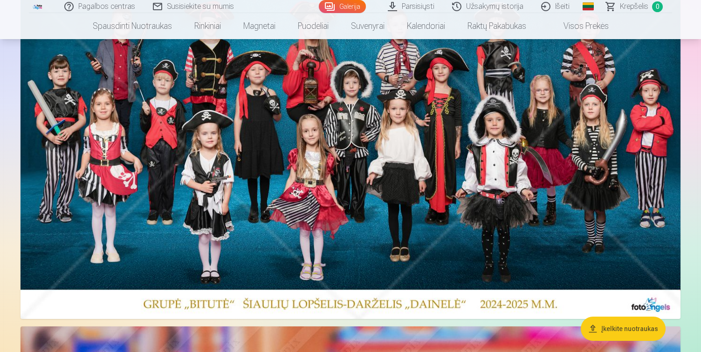
scroll to position [110, 0]
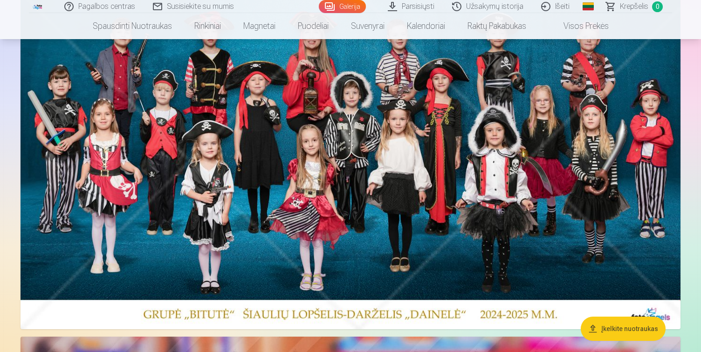
click at [596, 200] on img at bounding box center [351, 161] width 660 height 338
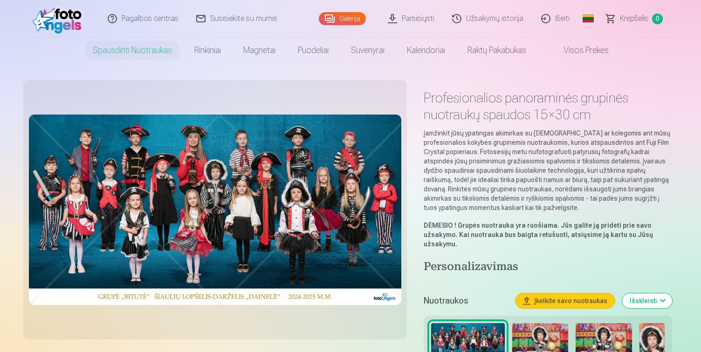
click at [333, 216] on img at bounding box center [215, 210] width 373 height 191
click at [269, 249] on img at bounding box center [215, 210] width 373 height 191
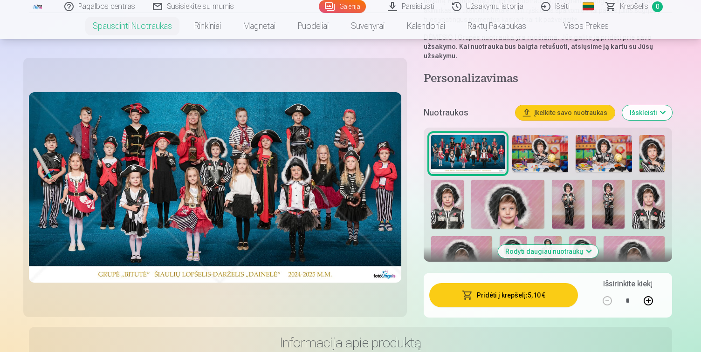
scroll to position [230, 0]
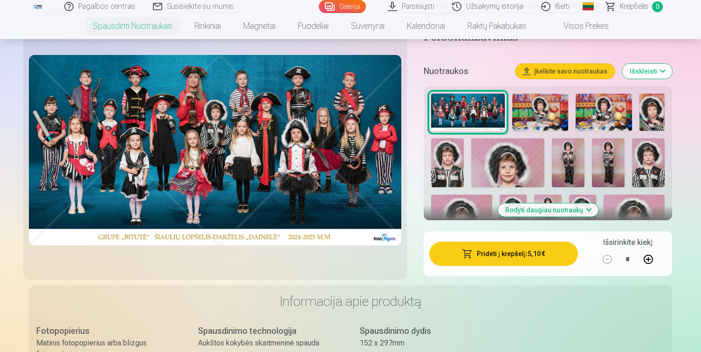
click at [470, 104] on img at bounding box center [467, 113] width 73 height 38
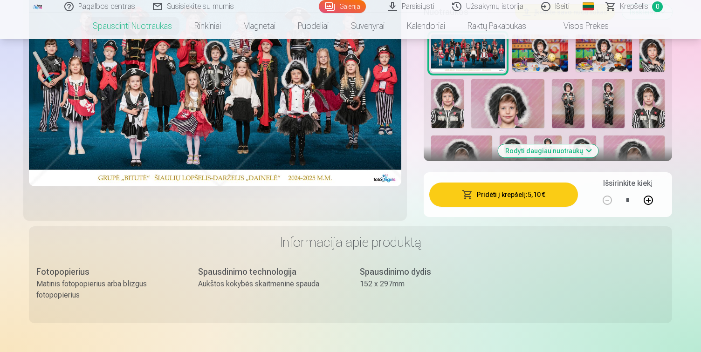
scroll to position [300, 0]
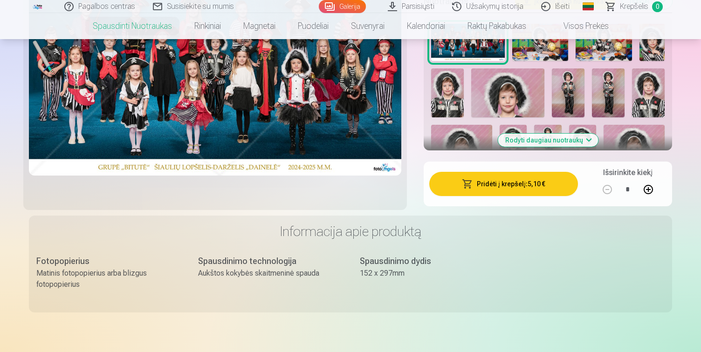
click at [503, 188] on button "Pridėti į krepšelį : 5,10 €" at bounding box center [503, 184] width 149 height 24
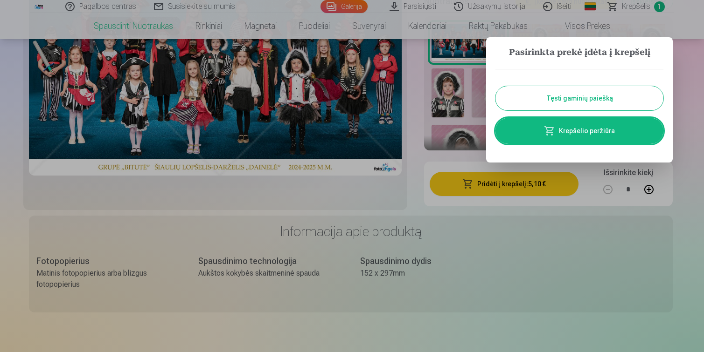
click at [607, 217] on div at bounding box center [352, 176] width 704 height 352
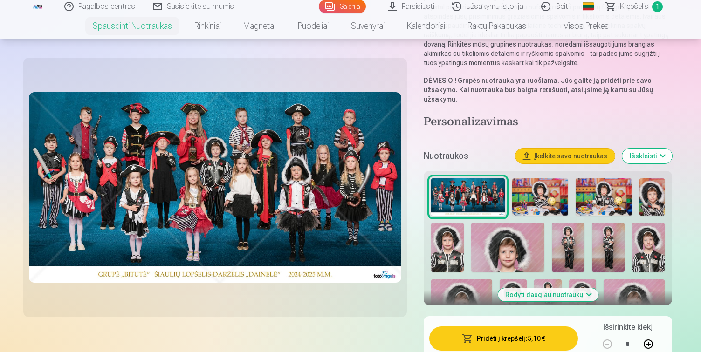
scroll to position [142, 0]
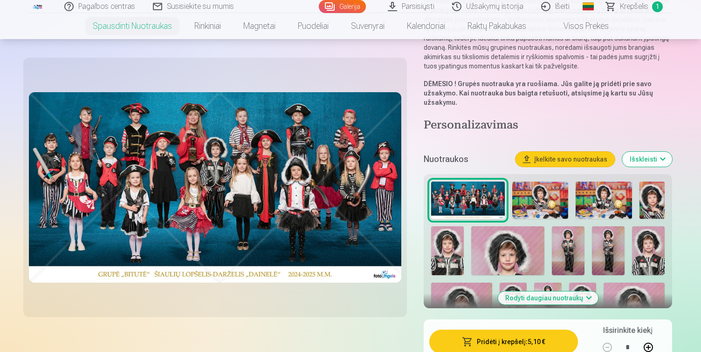
click at [540, 207] on img at bounding box center [540, 201] width 56 height 38
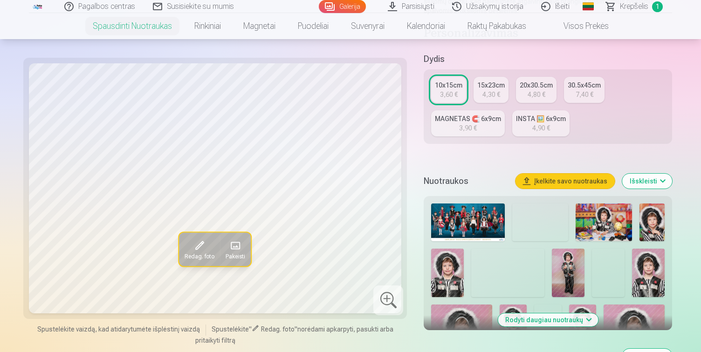
scroll to position [190, 0]
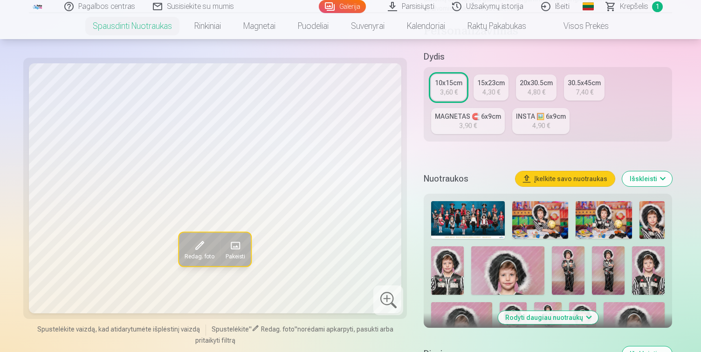
click at [540, 218] on img at bounding box center [540, 220] width 56 height 38
click at [608, 225] on img at bounding box center [604, 220] width 56 height 38
click at [655, 225] on img at bounding box center [652, 220] width 25 height 38
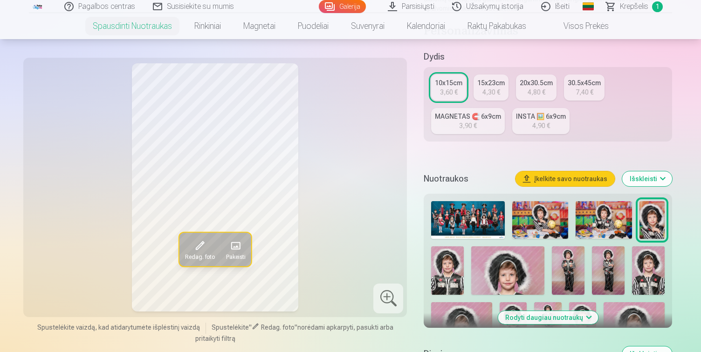
scroll to position [203, 0]
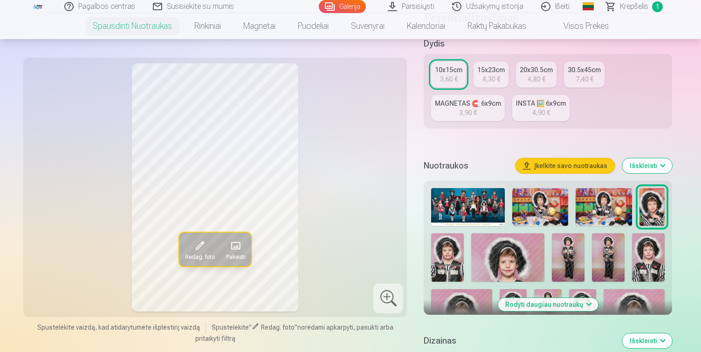
click at [445, 252] on img at bounding box center [447, 258] width 33 height 49
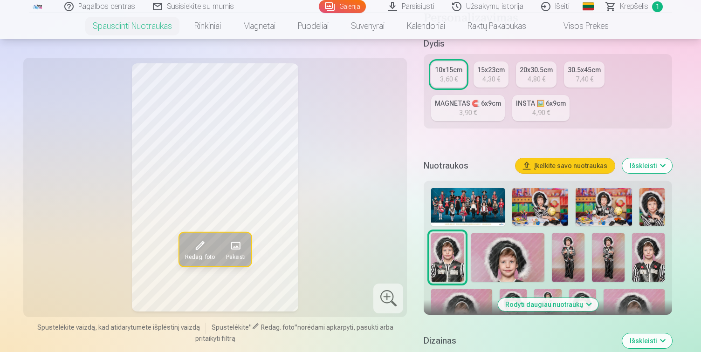
click at [501, 259] on img at bounding box center [507, 258] width 73 height 49
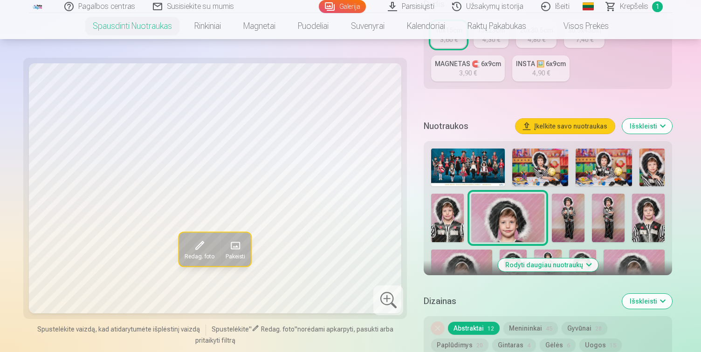
scroll to position [245, 0]
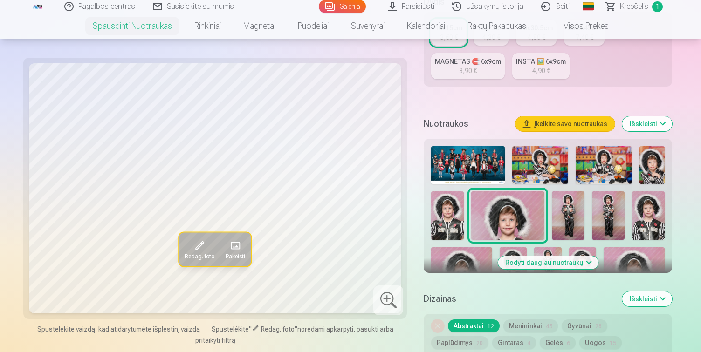
click at [569, 220] on img at bounding box center [568, 216] width 33 height 49
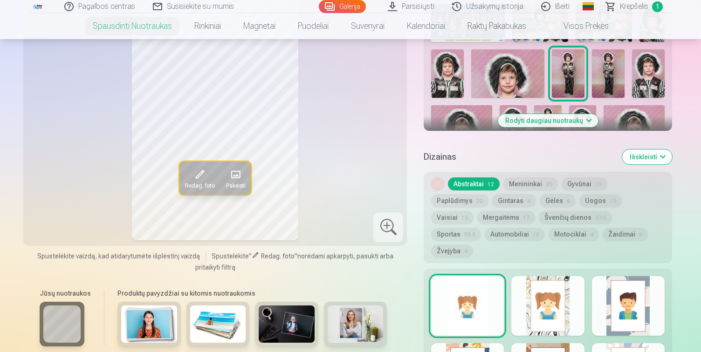
scroll to position [319, 0]
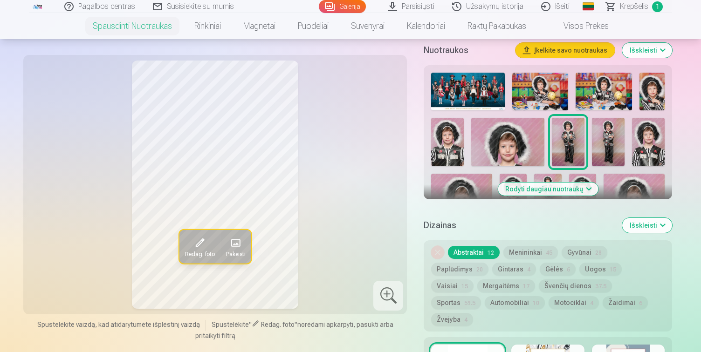
click at [611, 136] on img at bounding box center [608, 142] width 33 height 49
click at [569, 135] on img at bounding box center [568, 142] width 33 height 49
click at [614, 138] on img at bounding box center [608, 142] width 33 height 49
click at [572, 138] on img at bounding box center [568, 142] width 33 height 49
click at [653, 150] on img at bounding box center [648, 142] width 33 height 49
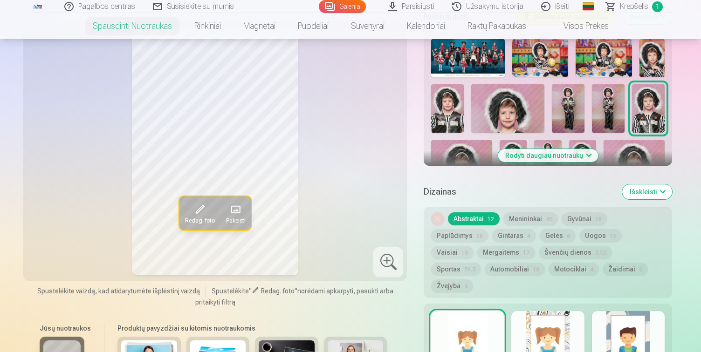
scroll to position [351, 0]
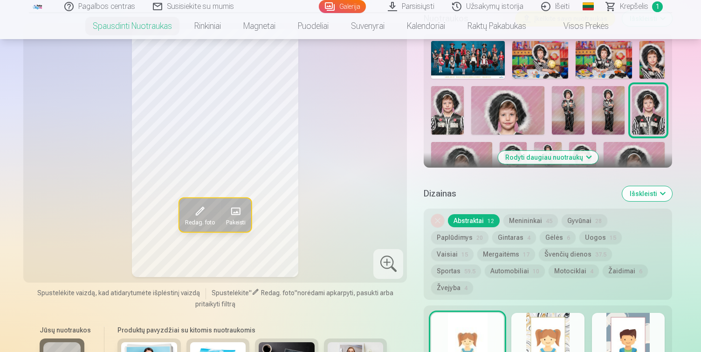
click at [539, 157] on button "Rodyti daugiau nuotraukų" at bounding box center [548, 157] width 100 height 13
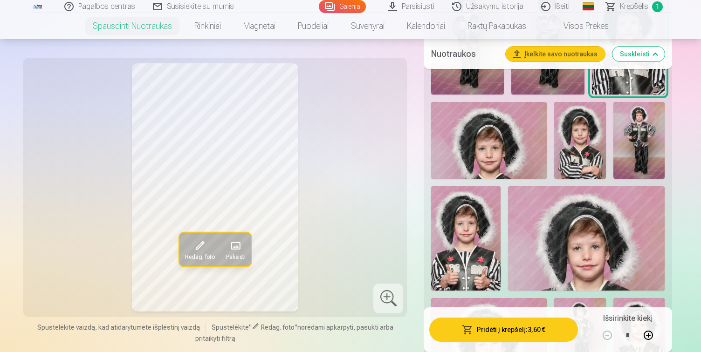
scroll to position [702, 0]
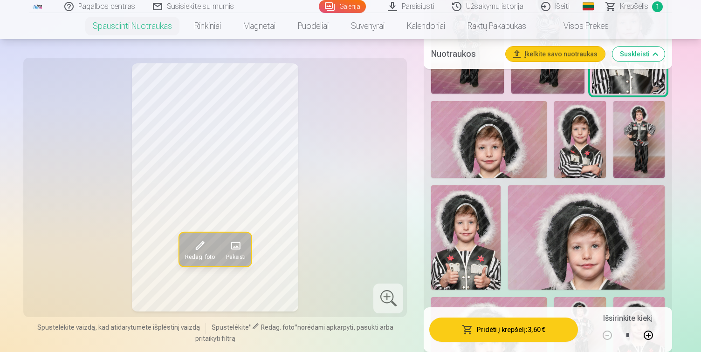
click at [643, 144] on img at bounding box center [639, 139] width 51 height 77
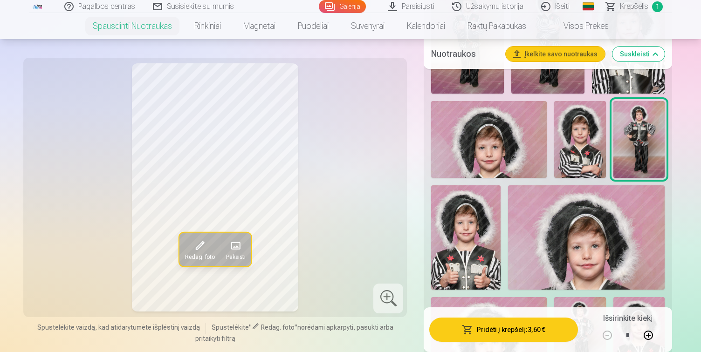
click at [478, 237] on img at bounding box center [465, 238] width 69 height 104
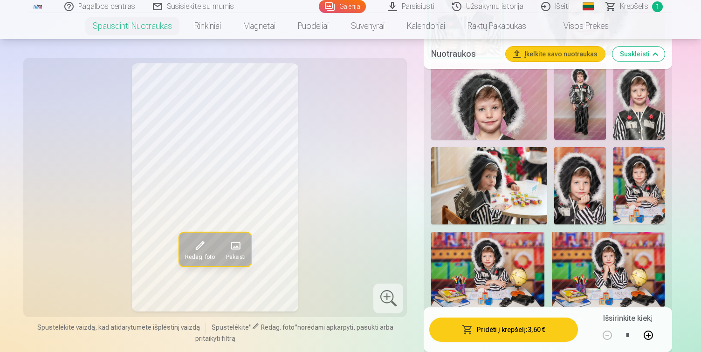
scroll to position [937, 0]
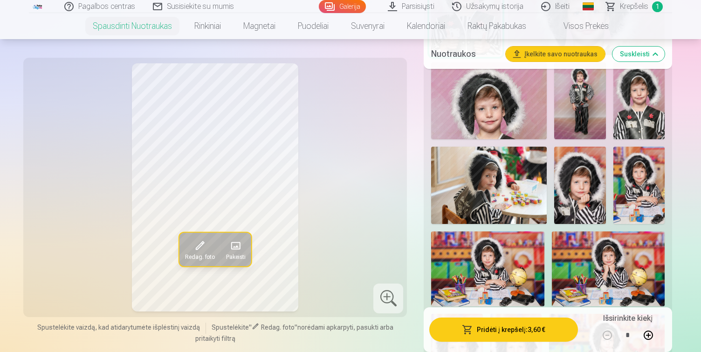
click at [590, 198] on img at bounding box center [579, 185] width 51 height 77
click at [648, 198] on img at bounding box center [639, 185] width 51 height 77
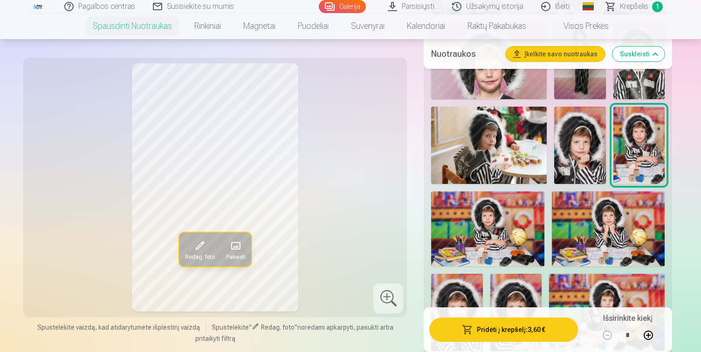
scroll to position [990, 0]
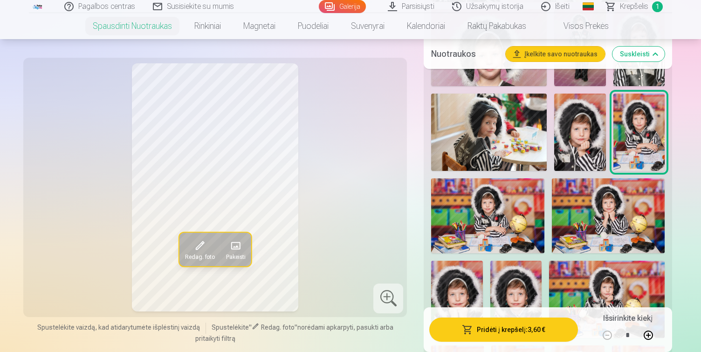
click at [494, 228] on img at bounding box center [487, 217] width 113 height 76
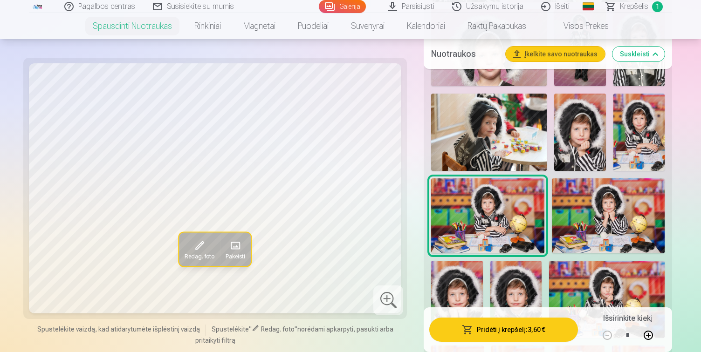
click at [617, 214] on img at bounding box center [608, 217] width 113 height 76
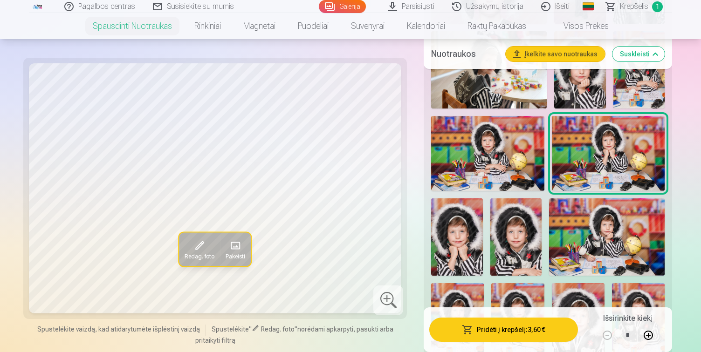
scroll to position [1108, 0]
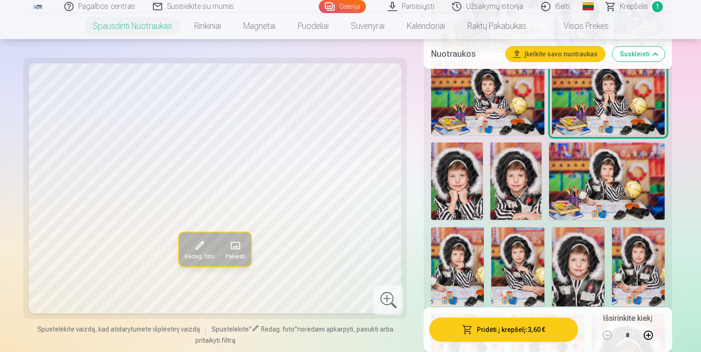
click at [449, 183] on img at bounding box center [456, 181] width 51 height 77
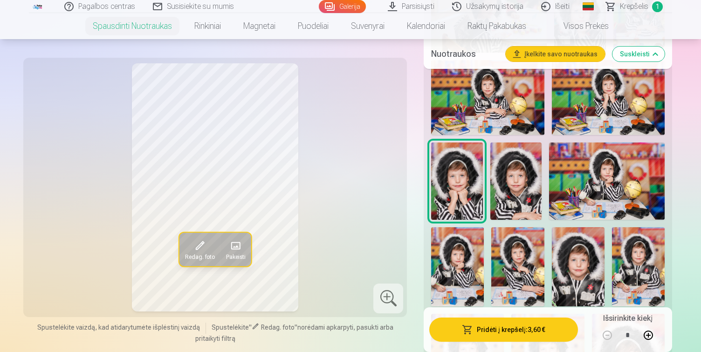
click at [511, 182] on img at bounding box center [515, 181] width 51 height 77
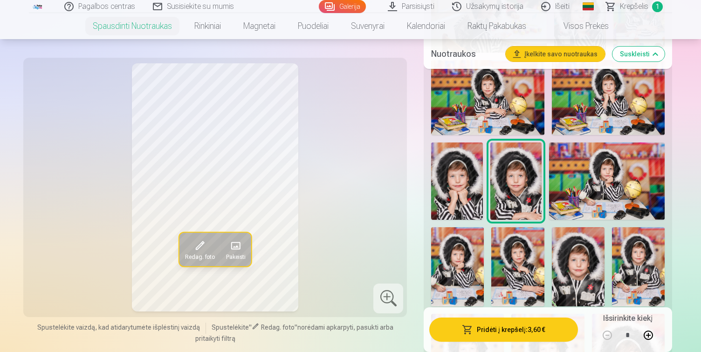
click at [610, 193] on img at bounding box center [607, 181] width 116 height 77
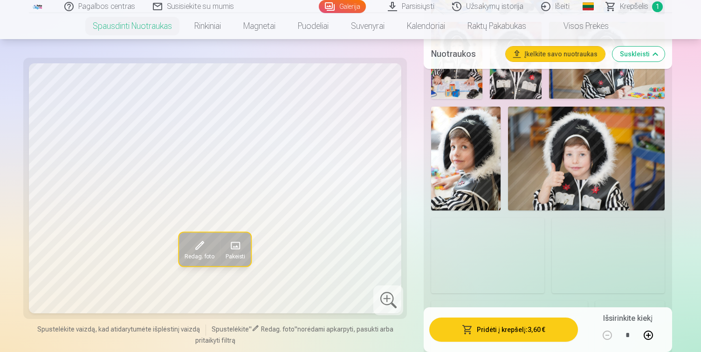
scroll to position [1601, 0]
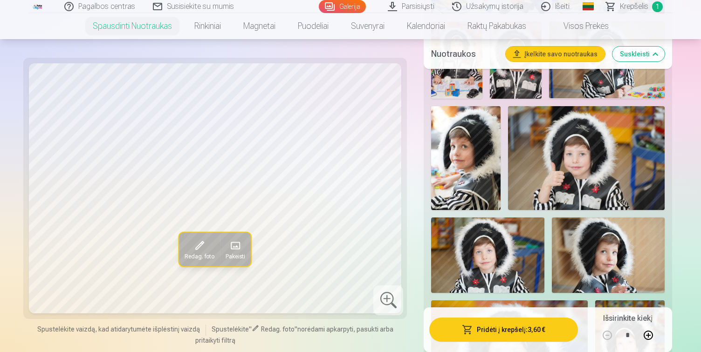
click at [473, 182] on img at bounding box center [465, 158] width 69 height 104
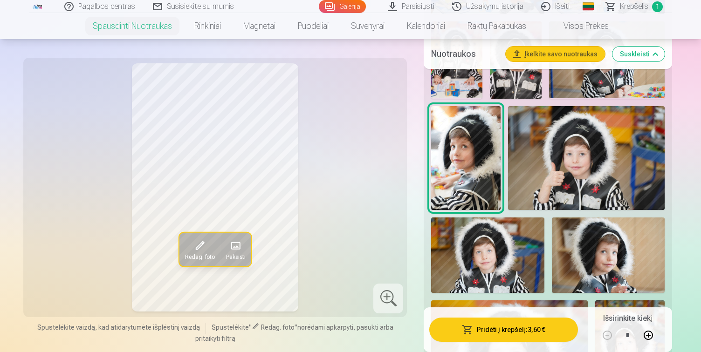
click at [575, 161] on img at bounding box center [586, 158] width 157 height 104
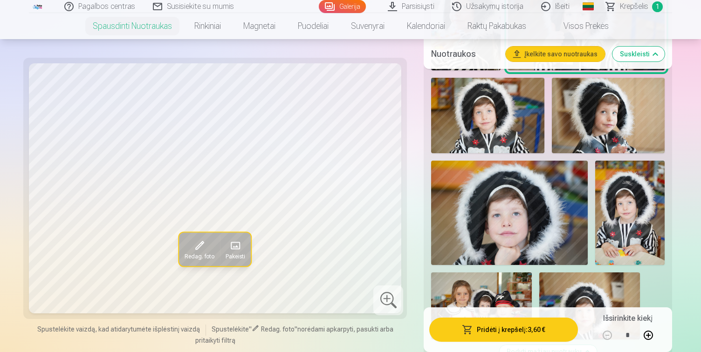
scroll to position [1751, 0]
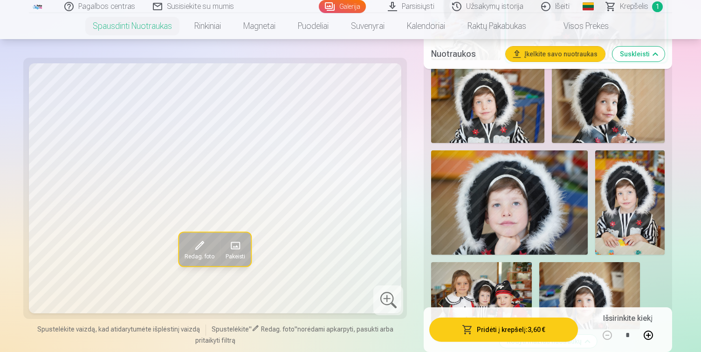
click at [603, 119] on img at bounding box center [608, 106] width 113 height 76
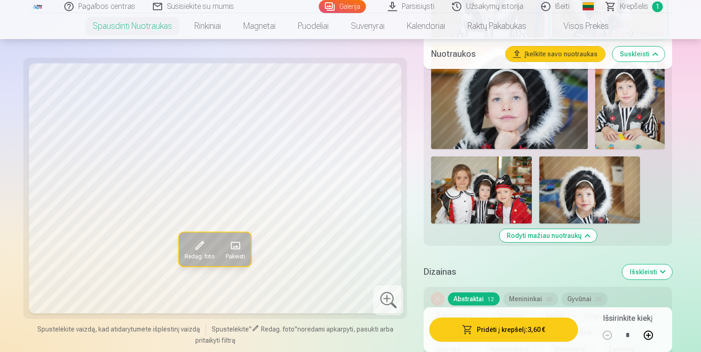
scroll to position [1858, 0]
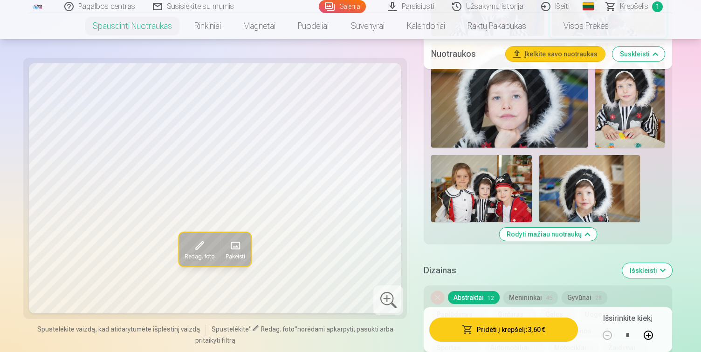
click at [585, 235] on button "Rodyti mažiau nuotraukų" at bounding box center [547, 234] width 97 height 13
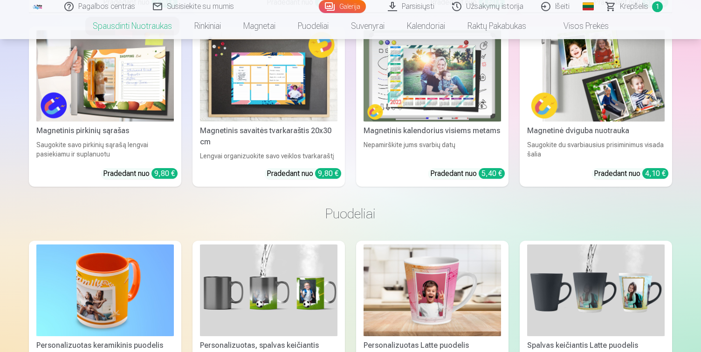
scroll to position [260, 0]
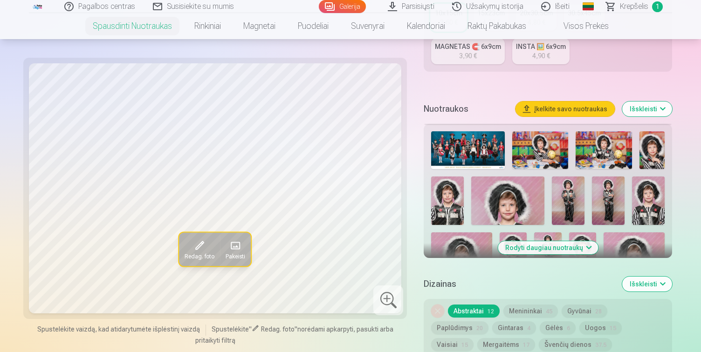
click at [586, 248] on button "Rodyti daugiau nuotraukų" at bounding box center [548, 248] width 100 height 13
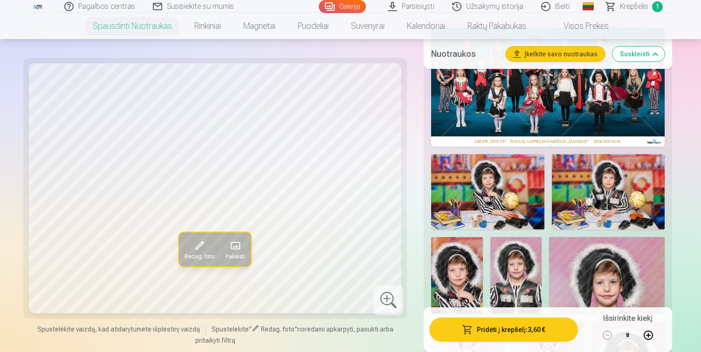
scroll to position [367, 0]
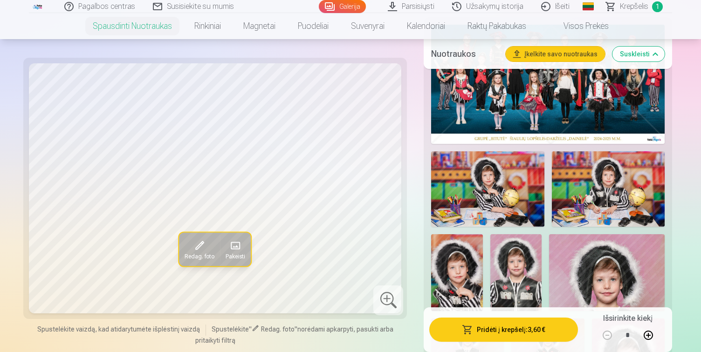
click at [483, 184] on img at bounding box center [487, 190] width 113 height 76
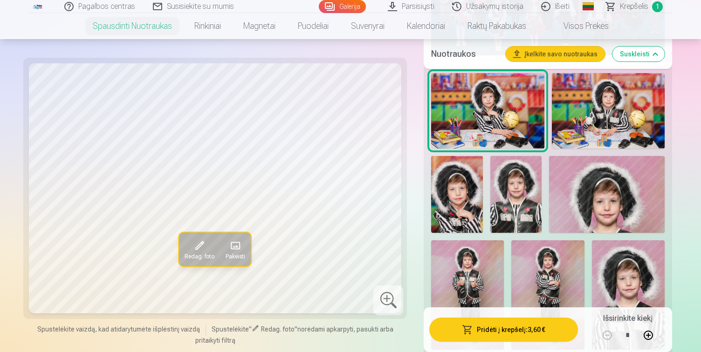
scroll to position [447, 0]
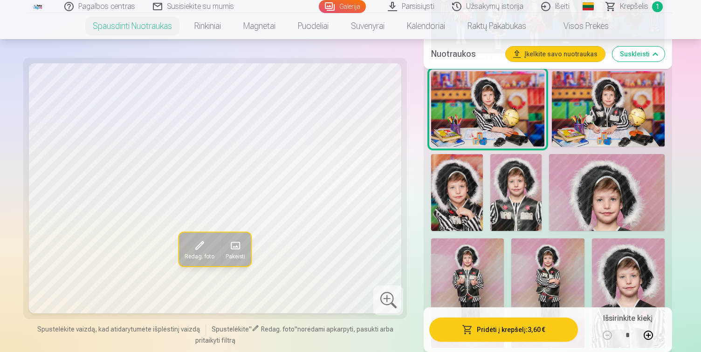
click at [451, 205] on img at bounding box center [456, 192] width 51 height 77
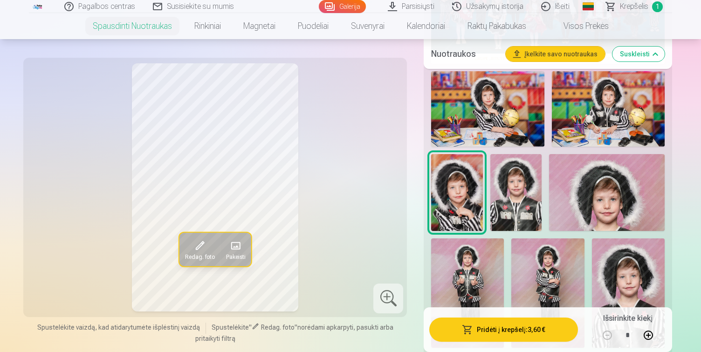
click at [515, 203] on img at bounding box center [515, 192] width 51 height 77
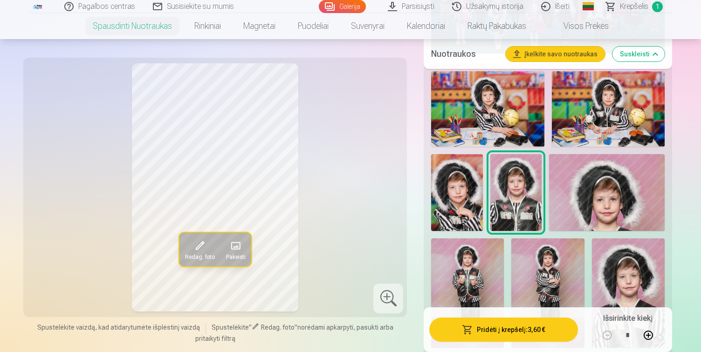
click at [604, 192] on img at bounding box center [607, 192] width 116 height 77
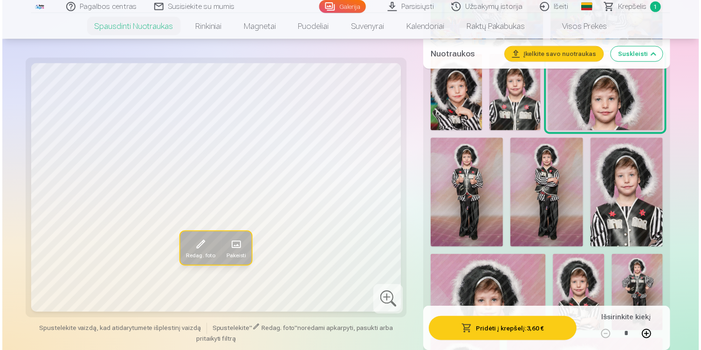
scroll to position [553, 0]
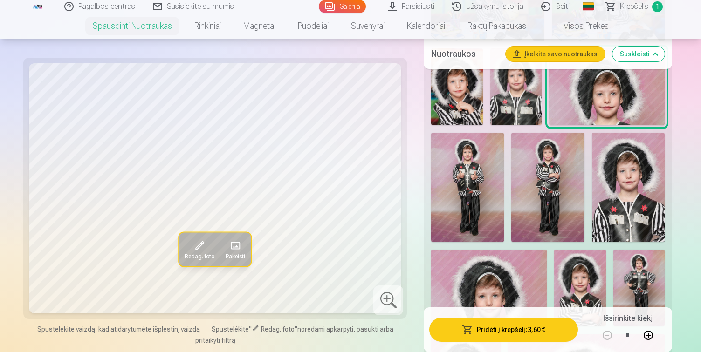
click at [471, 173] on img at bounding box center [467, 187] width 73 height 109
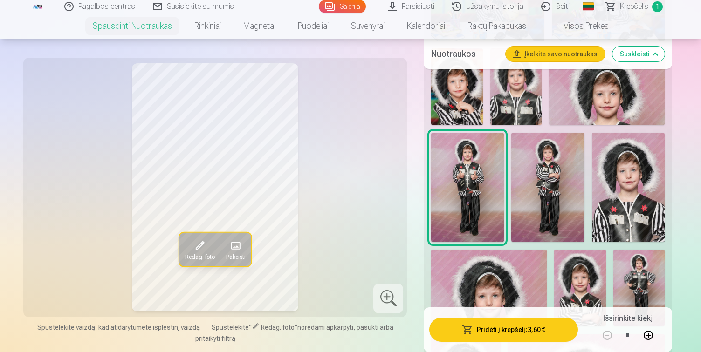
click at [539, 176] on img at bounding box center [547, 187] width 73 height 109
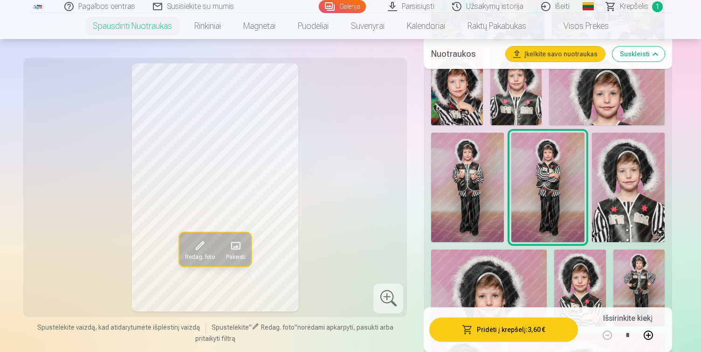
click at [476, 174] on img at bounding box center [467, 187] width 73 height 109
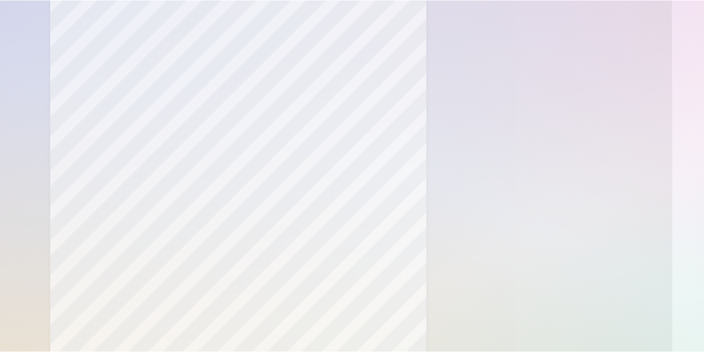
scroll to position [432, 0]
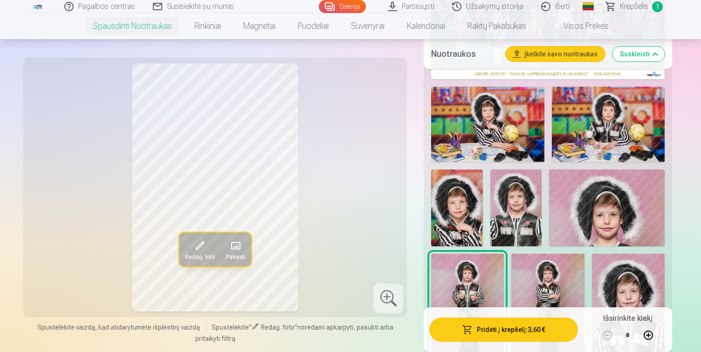
click at [518, 328] on button "Pridėti į krepšelį : 3,60 €" at bounding box center [503, 330] width 149 height 24
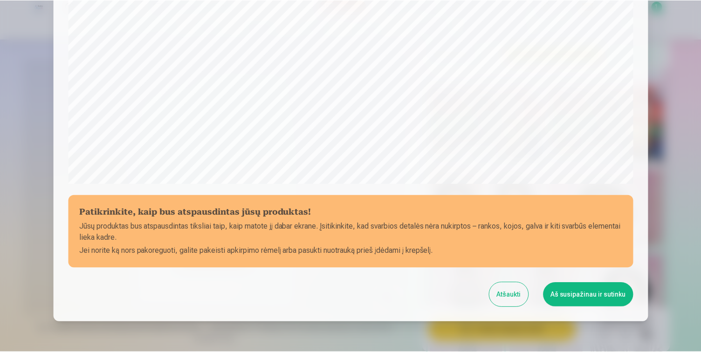
scroll to position [319, 0]
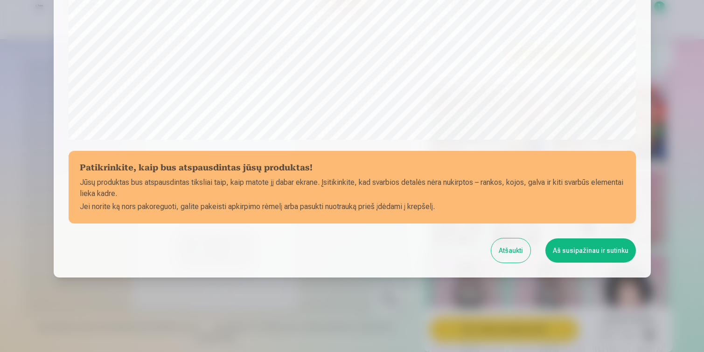
click at [570, 255] on button "Aš susipažinau ir sutinku" at bounding box center [590, 251] width 90 height 24
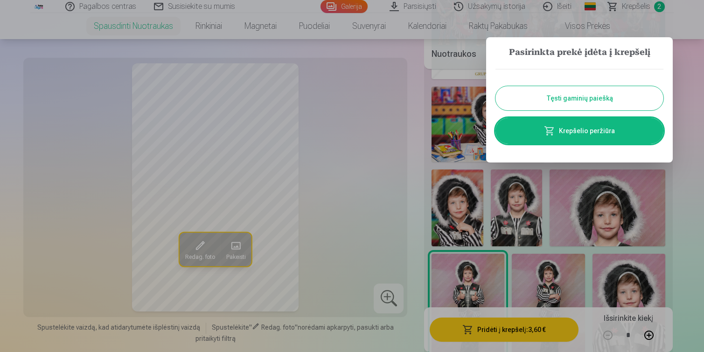
click at [679, 234] on div at bounding box center [352, 176] width 704 height 352
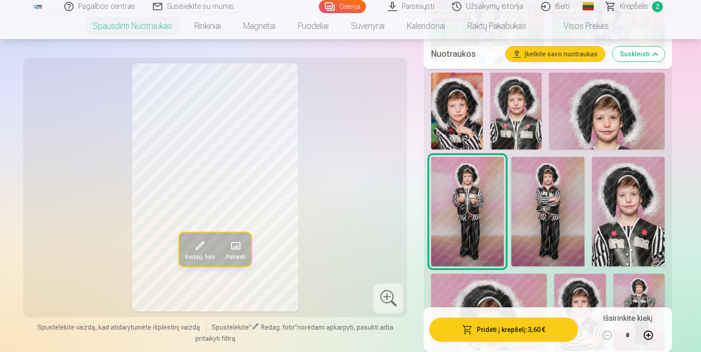
scroll to position [535, 0]
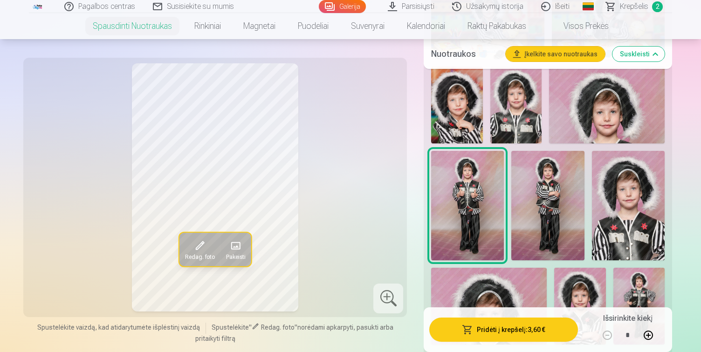
click at [556, 209] on img at bounding box center [547, 205] width 73 height 109
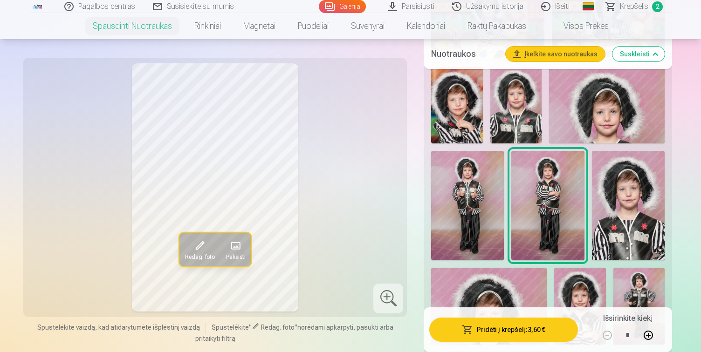
click at [649, 209] on img at bounding box center [628, 205] width 73 height 109
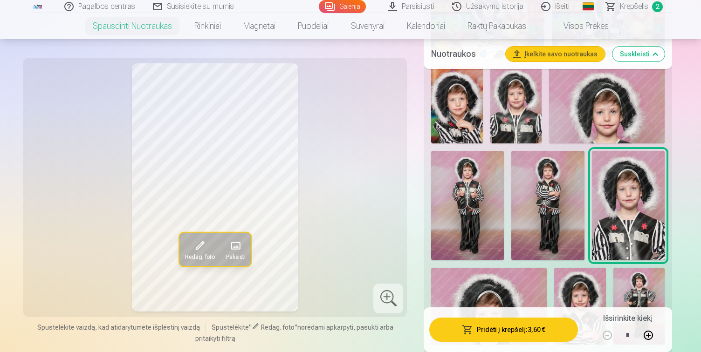
click at [657, 8] on span "2" at bounding box center [657, 6] width 11 height 11
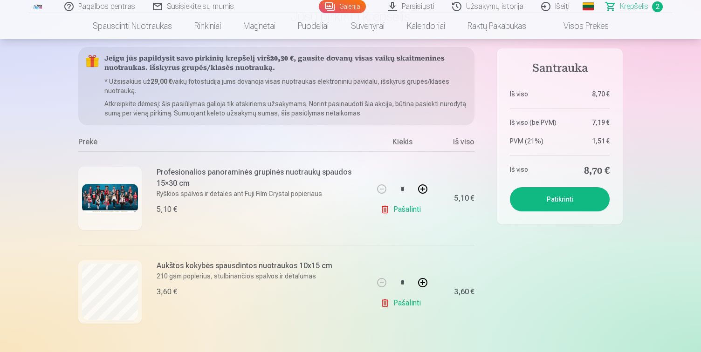
scroll to position [78, 0]
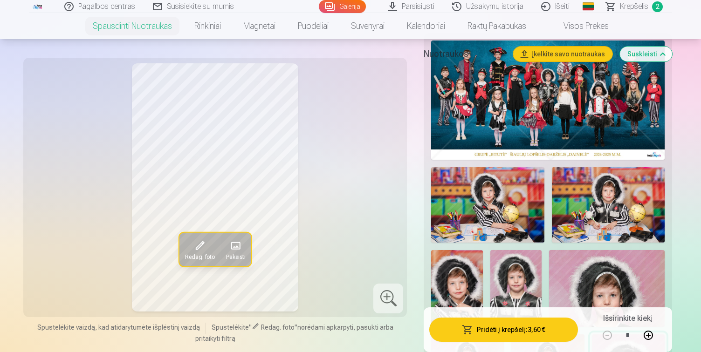
scroll to position [368, 0]
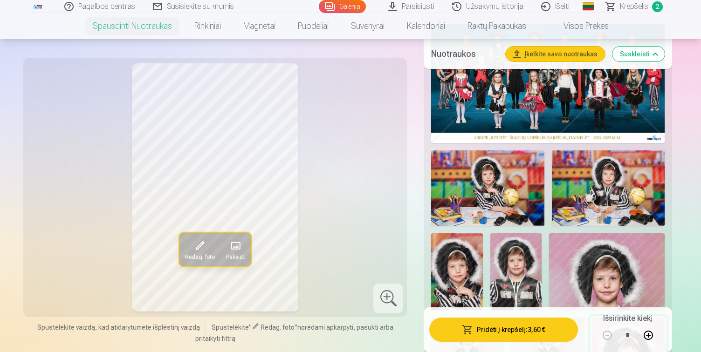
click at [482, 187] on img at bounding box center [487, 189] width 113 height 76
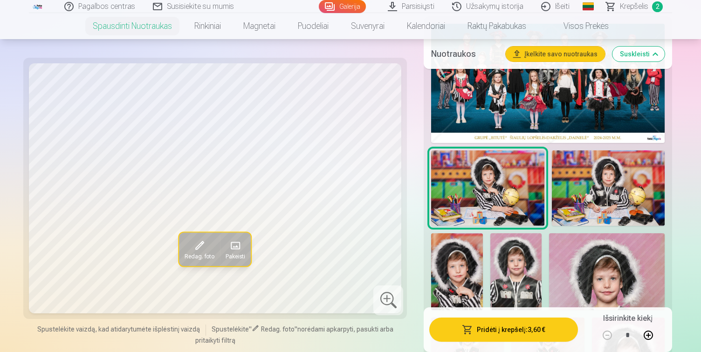
click at [597, 201] on img at bounding box center [608, 189] width 113 height 76
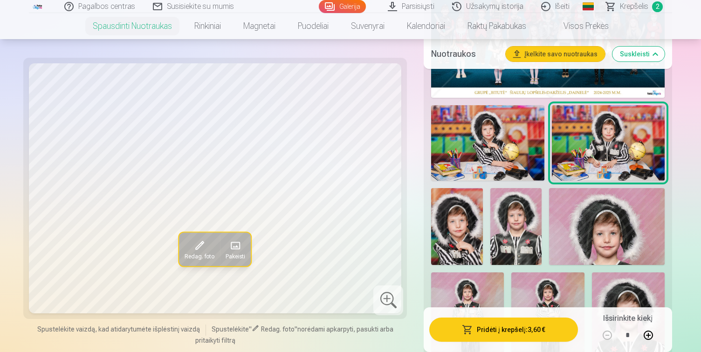
scroll to position [449, 0]
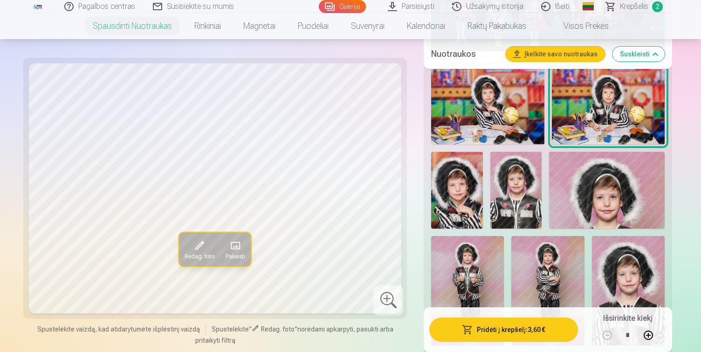
click at [450, 186] on img at bounding box center [456, 190] width 51 height 77
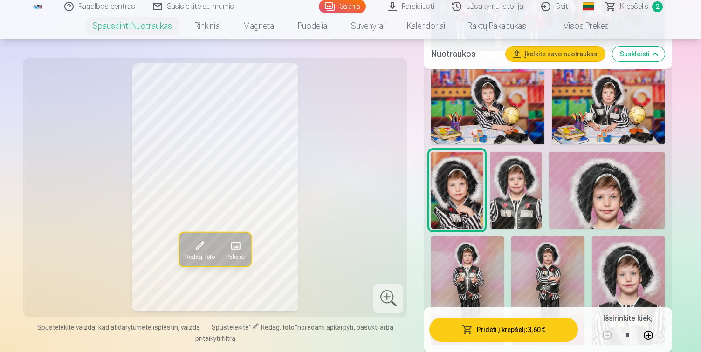
click at [523, 195] on img at bounding box center [515, 190] width 51 height 77
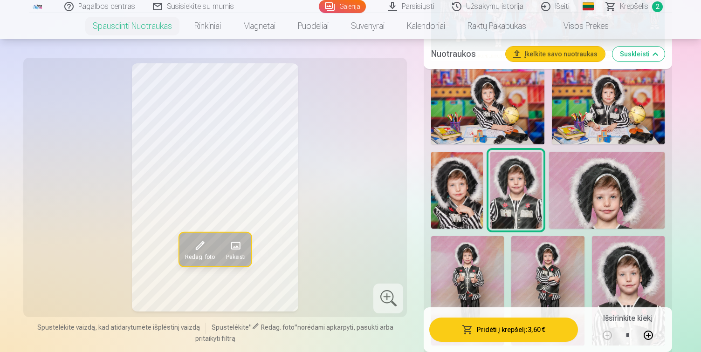
click at [619, 205] on img at bounding box center [607, 190] width 116 height 77
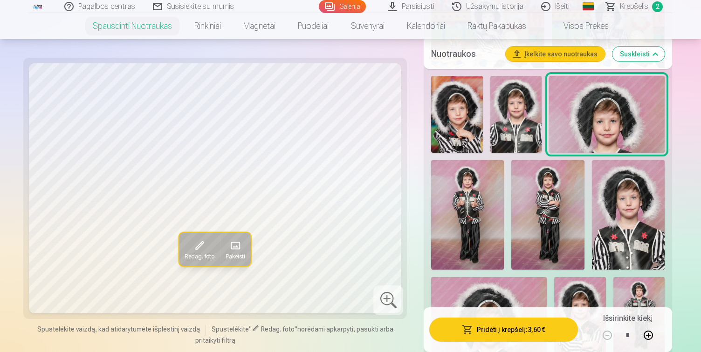
scroll to position [527, 0]
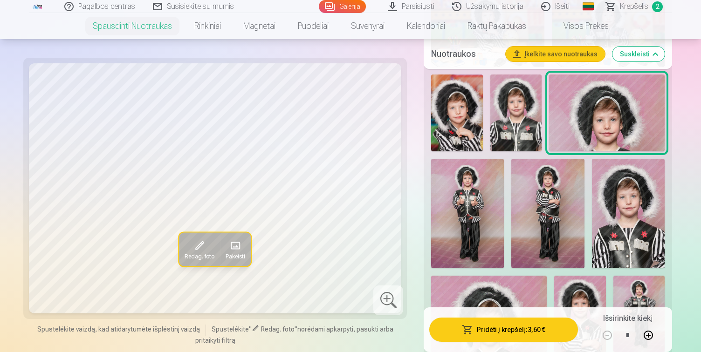
click at [473, 208] on img at bounding box center [467, 213] width 73 height 109
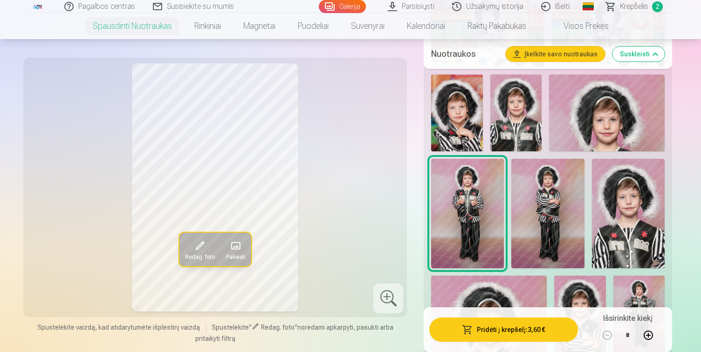
click at [540, 212] on img at bounding box center [547, 213] width 73 height 109
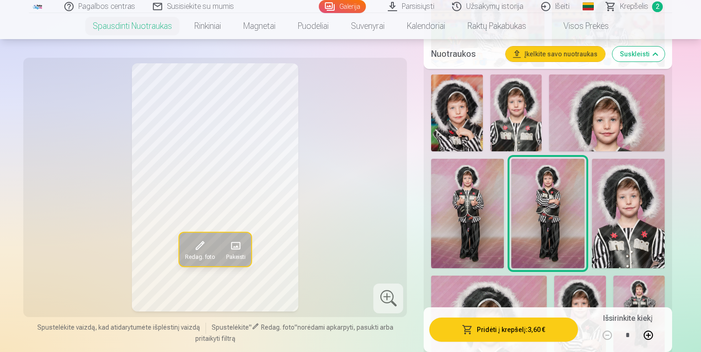
click at [625, 218] on img at bounding box center [628, 213] width 73 height 109
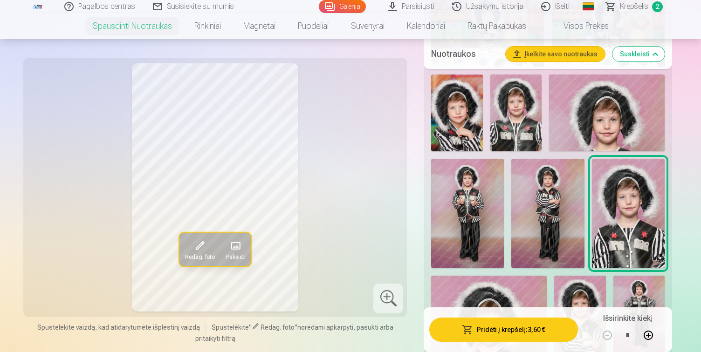
click at [469, 207] on img at bounding box center [467, 213] width 73 height 109
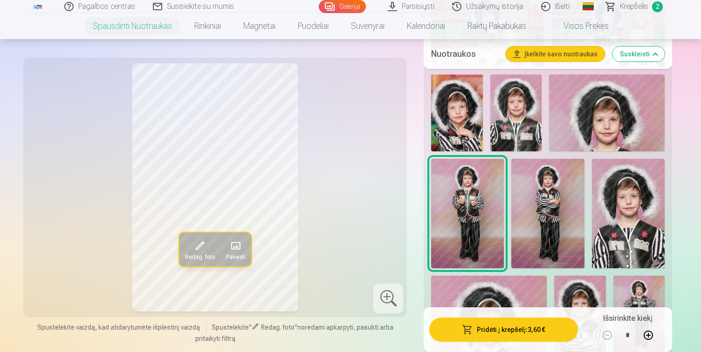
click at [628, 218] on img at bounding box center [628, 213] width 73 height 109
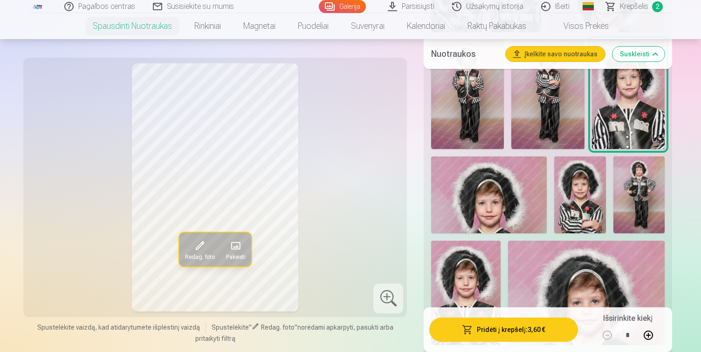
scroll to position [655, 0]
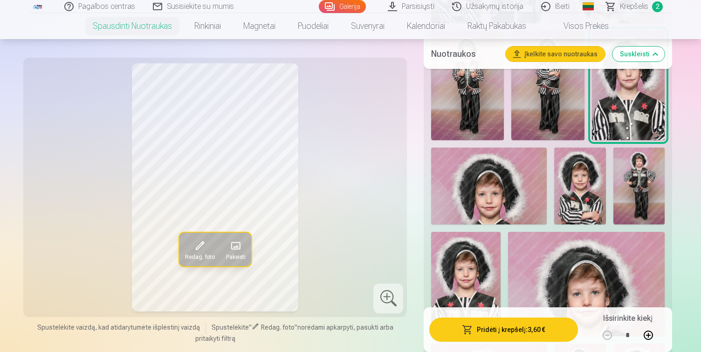
click at [497, 198] on img at bounding box center [489, 186] width 116 height 77
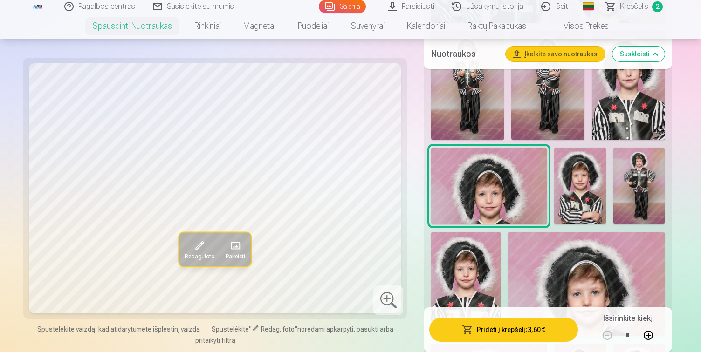
click at [585, 190] on img at bounding box center [579, 186] width 51 height 77
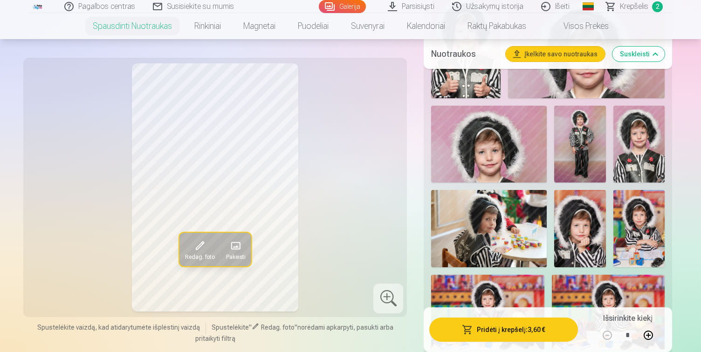
scroll to position [907, 0]
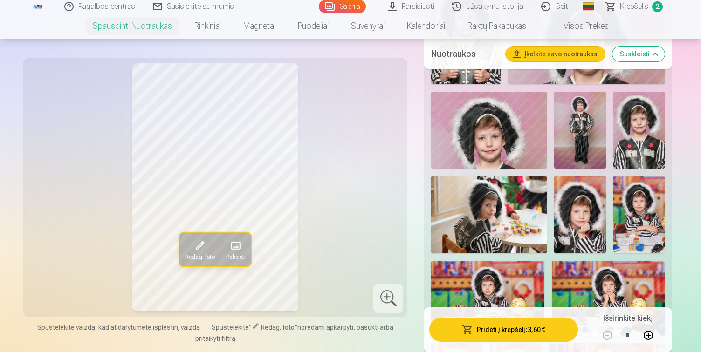
click at [497, 215] on img at bounding box center [489, 214] width 116 height 77
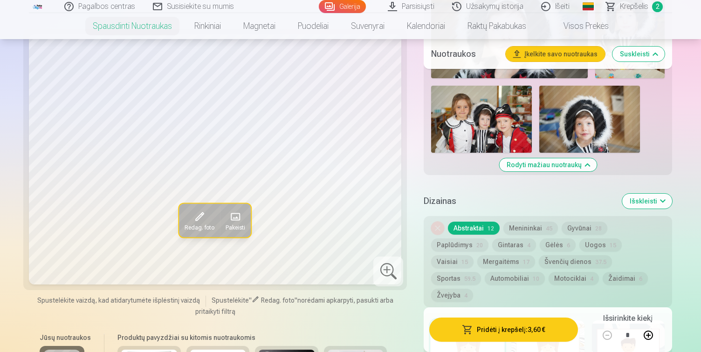
scroll to position [1927, 0]
click at [527, 231] on button "Menininkai 45" at bounding box center [531, 228] width 55 height 13
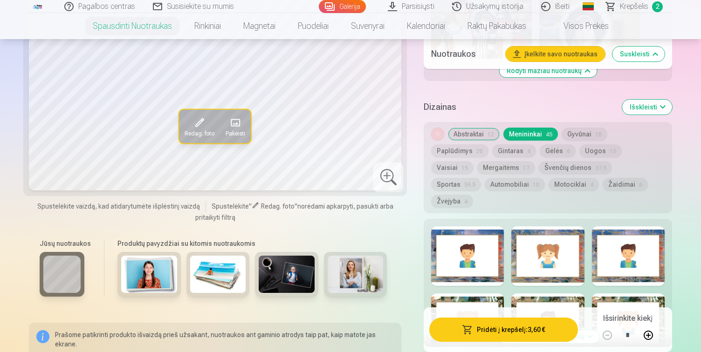
scroll to position [2019, 0]
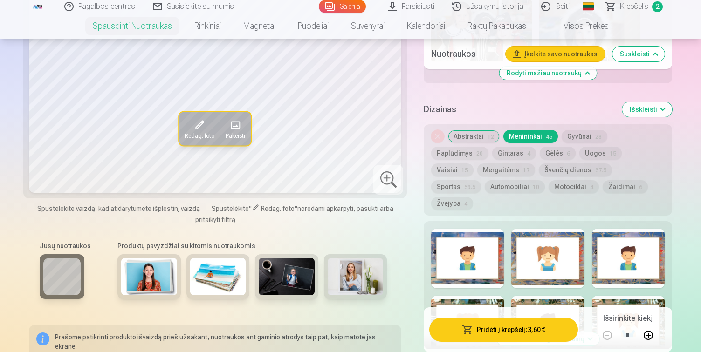
click at [472, 138] on button "Abstraktai 12" at bounding box center [474, 136] width 52 height 13
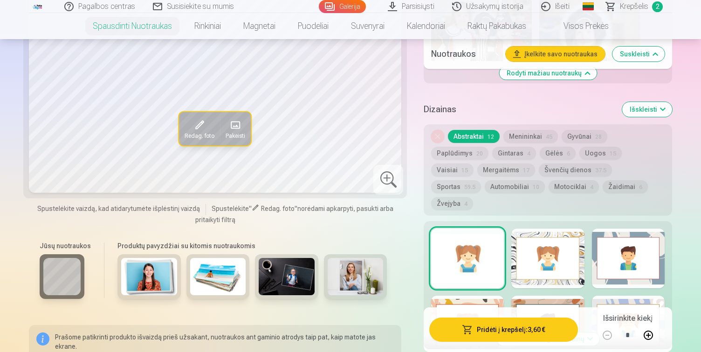
click at [540, 152] on button "Gėlės 6" at bounding box center [558, 153] width 36 height 13
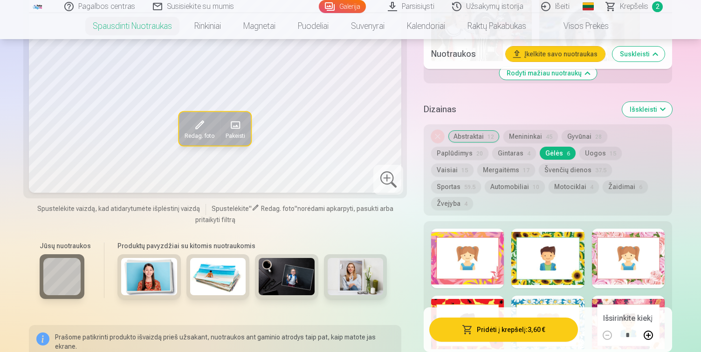
click at [468, 131] on button "Abstraktai 12" at bounding box center [474, 136] width 52 height 13
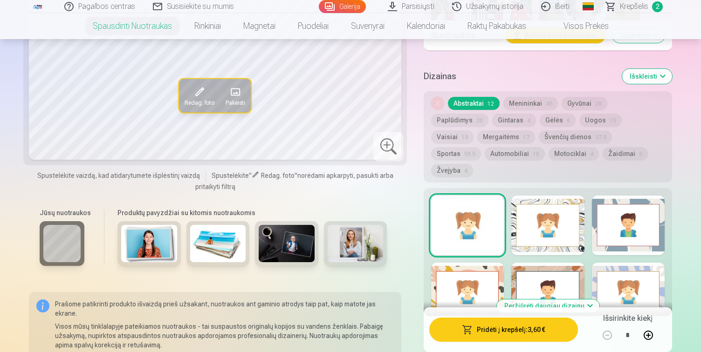
scroll to position [2055, 0]
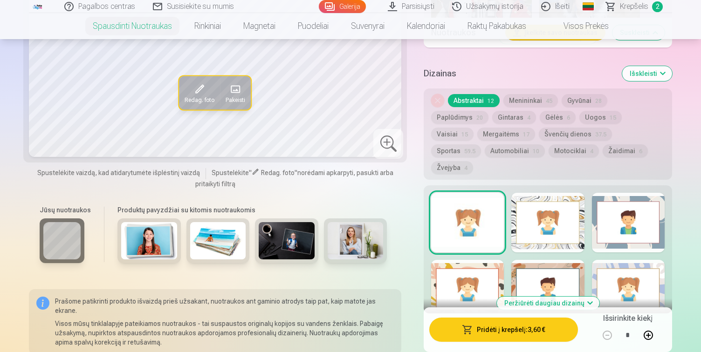
click at [473, 161] on button "Žvejyba 4" at bounding box center [452, 167] width 42 height 13
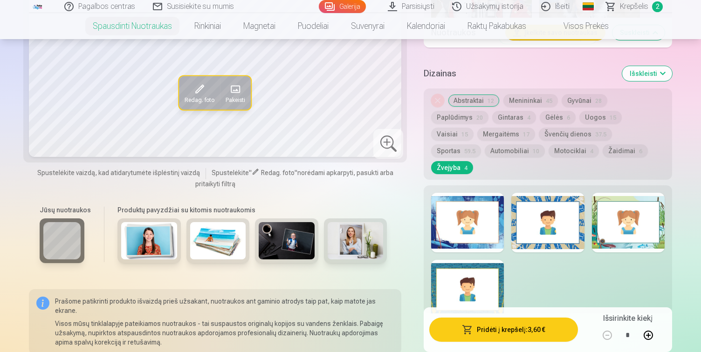
click at [603, 152] on button "Žaidimai 6" at bounding box center [625, 151] width 45 height 13
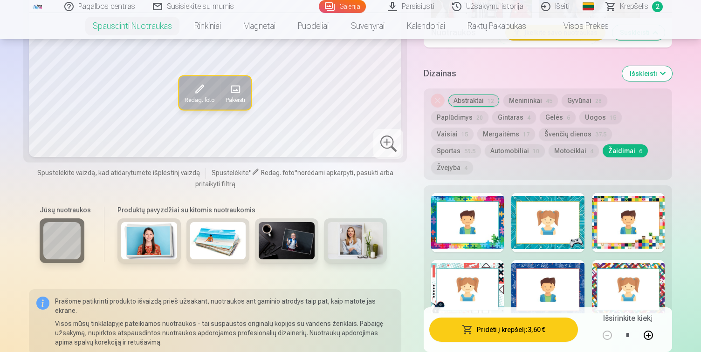
click at [549, 149] on button "Motociklai 4" at bounding box center [574, 151] width 50 height 13
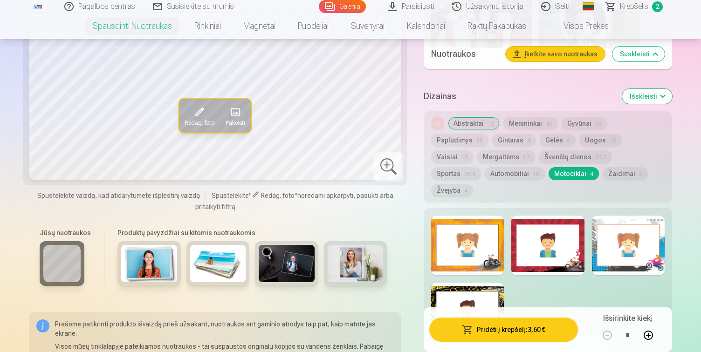
scroll to position [2031, 0]
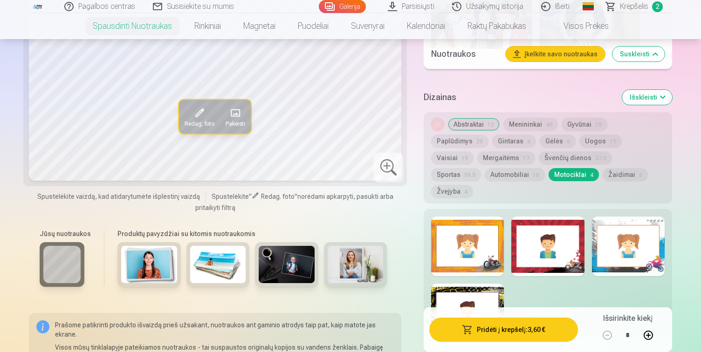
click at [492, 145] on button "Gintaras 4" at bounding box center [514, 141] width 44 height 13
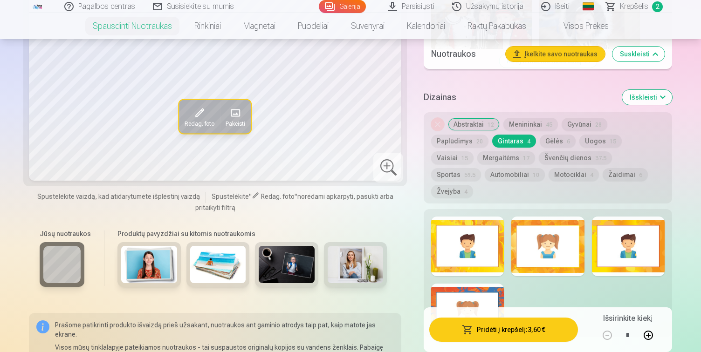
click at [539, 159] on button "Švenčių dienos 37.5" at bounding box center [575, 158] width 73 height 13
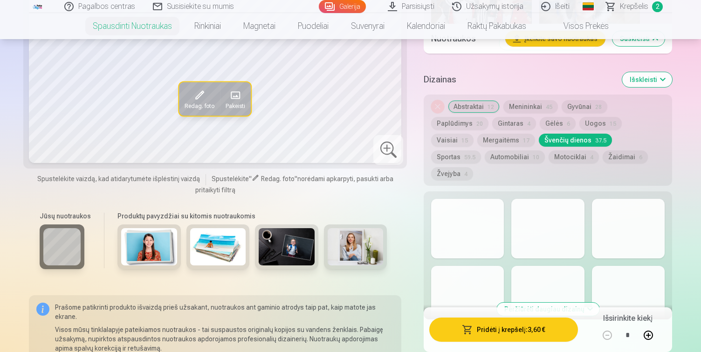
scroll to position [2045, 0]
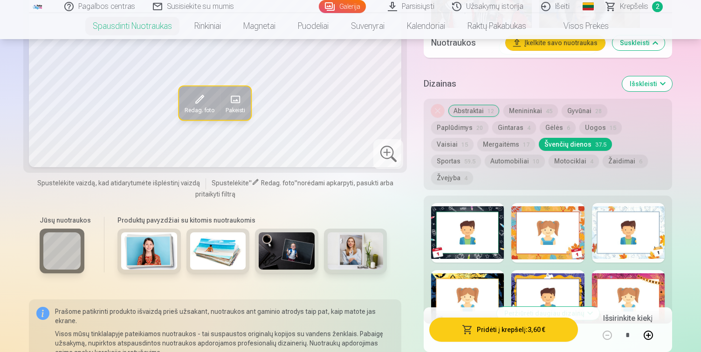
click at [467, 109] on button "Abstraktai 12" at bounding box center [474, 110] width 52 height 13
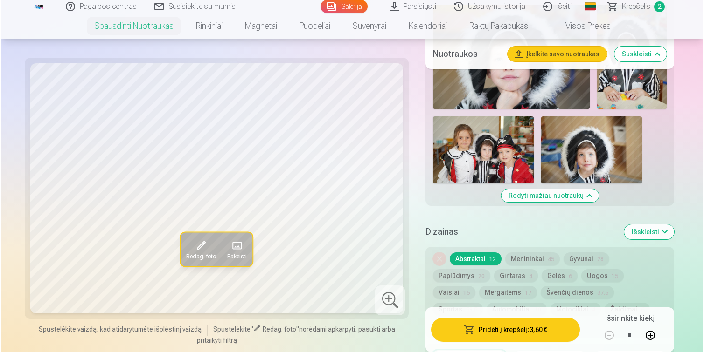
scroll to position [1882, 0]
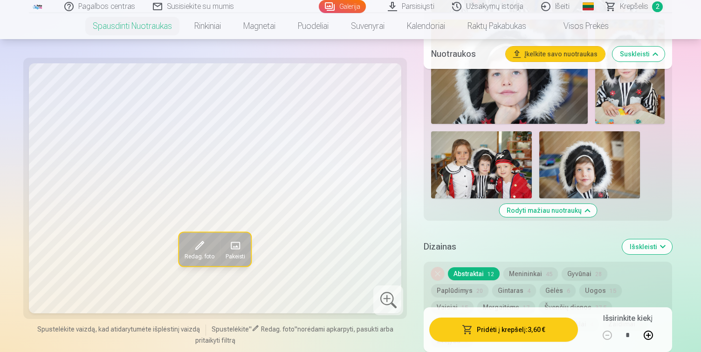
click at [200, 248] on span at bounding box center [200, 246] width 15 height 15
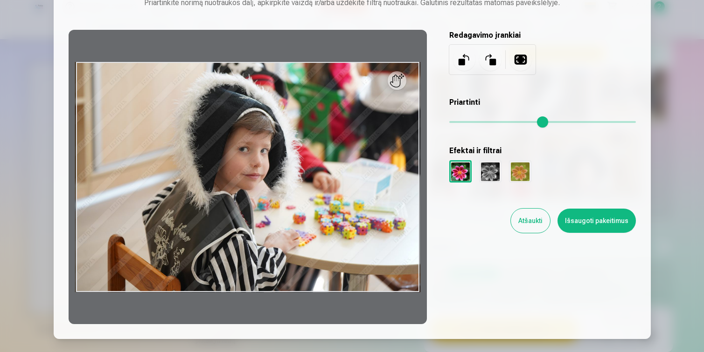
scroll to position [63, 0]
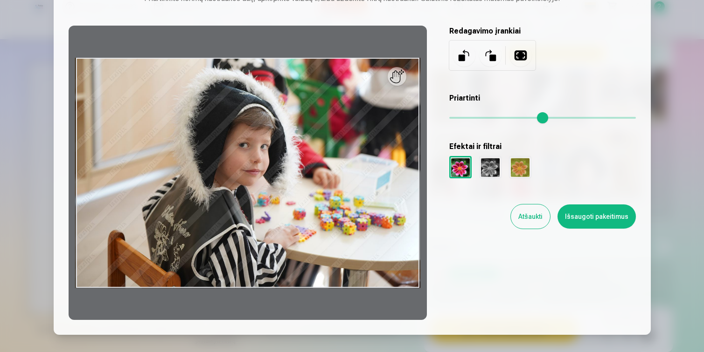
click at [486, 173] on div at bounding box center [490, 167] width 22 height 22
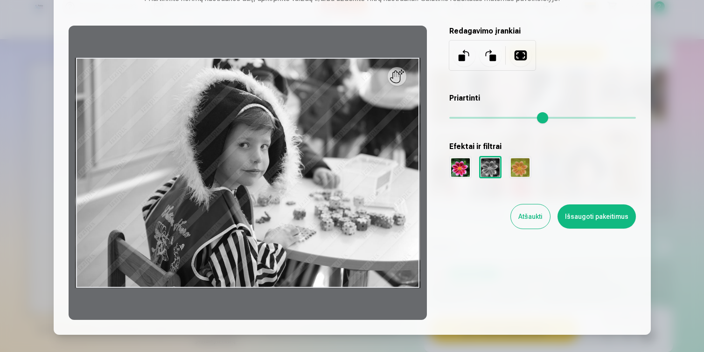
click at [522, 164] on div at bounding box center [520, 167] width 22 height 22
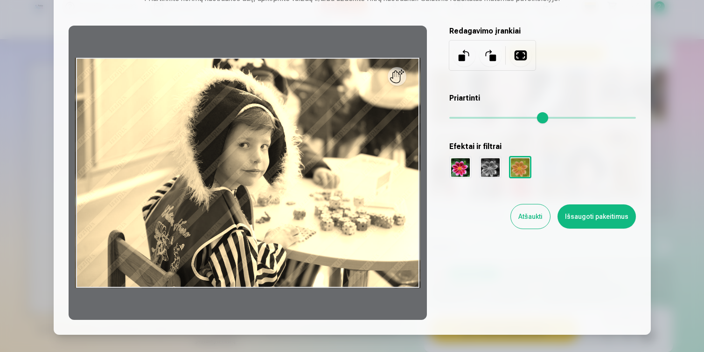
click at [458, 167] on div at bounding box center [460, 167] width 22 height 22
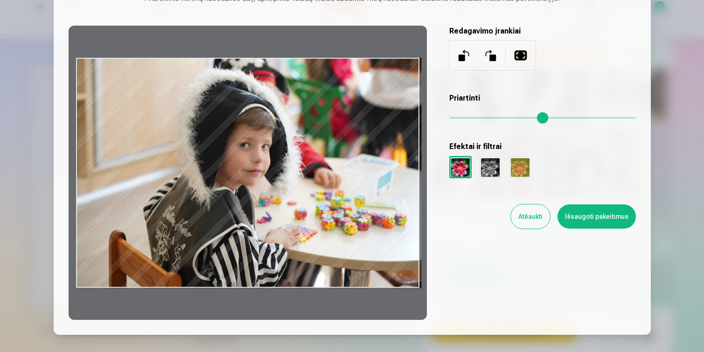
drag, startPoint x: 329, startPoint y: 153, endPoint x: 338, endPoint y: 139, distance: 16.3
click at [338, 139] on div at bounding box center [248, 173] width 358 height 295
click at [520, 54] on button at bounding box center [520, 55] width 22 height 22
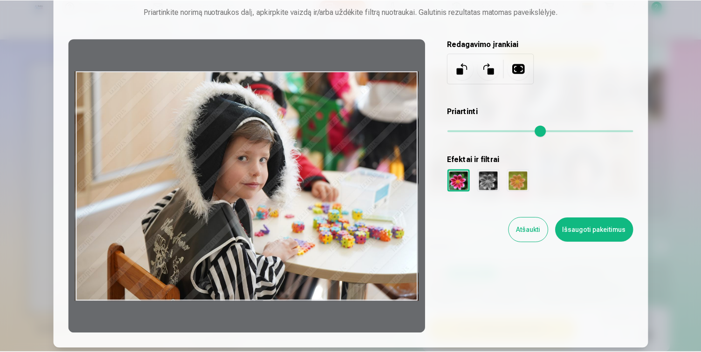
scroll to position [46, 0]
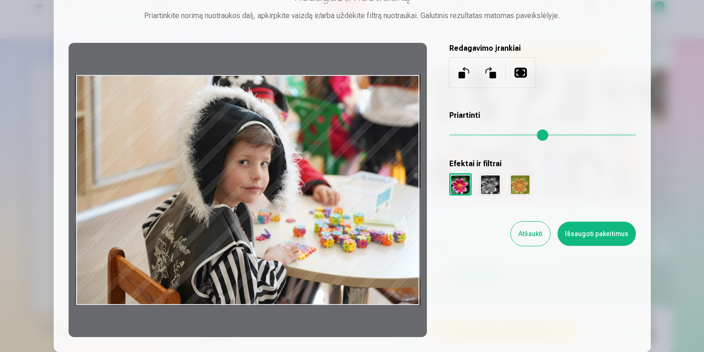
click at [532, 231] on button "Atšaukti" at bounding box center [530, 234] width 39 height 24
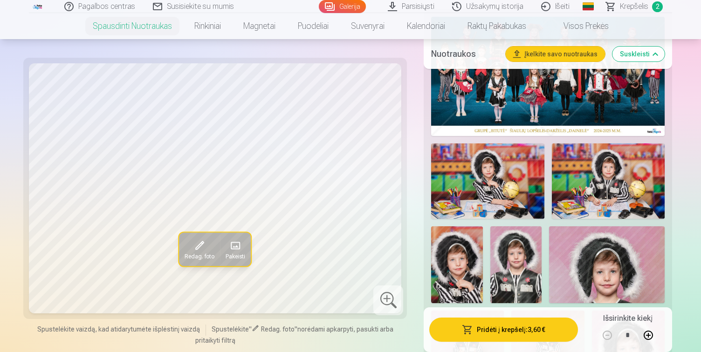
scroll to position [402, 0]
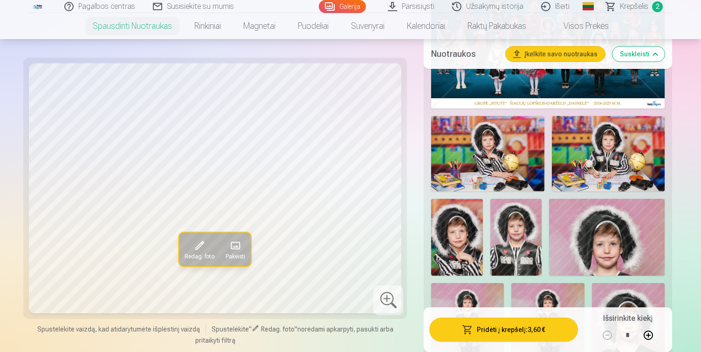
click at [490, 156] on img at bounding box center [487, 154] width 113 height 76
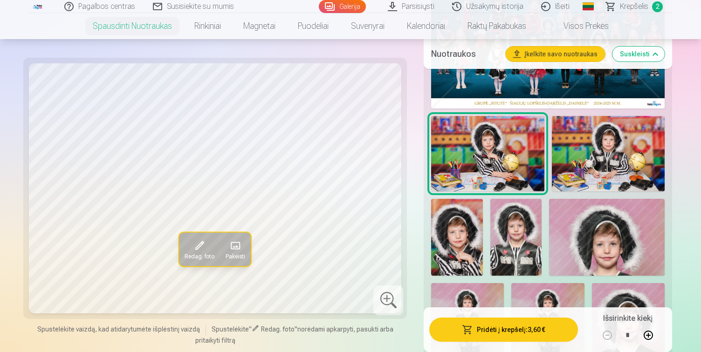
click at [627, 165] on img at bounding box center [608, 154] width 113 height 76
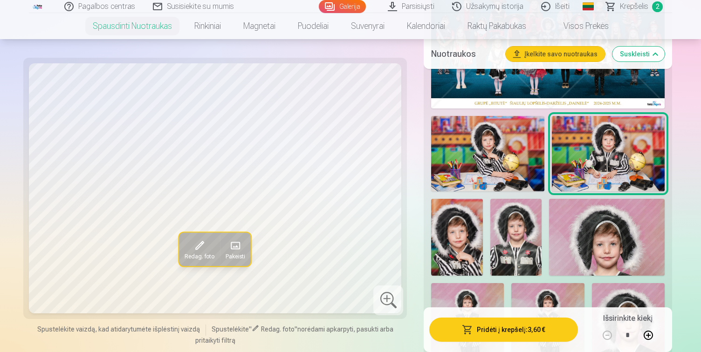
click at [441, 243] on img at bounding box center [456, 237] width 51 height 77
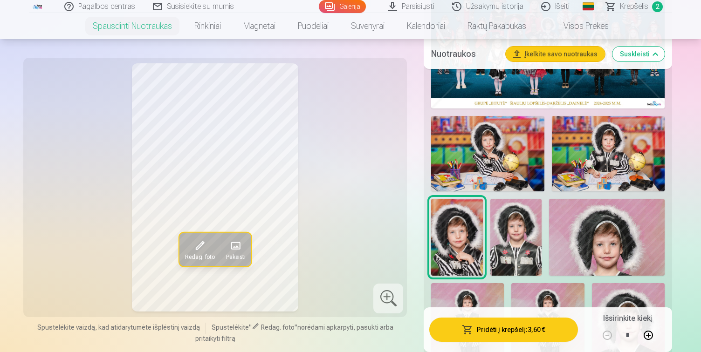
click at [506, 242] on img at bounding box center [515, 237] width 51 height 77
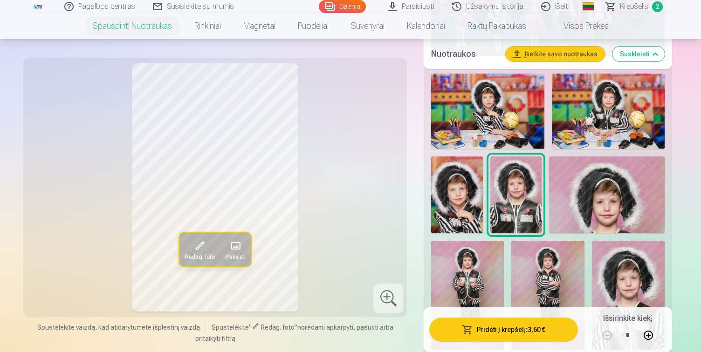
scroll to position [446, 0]
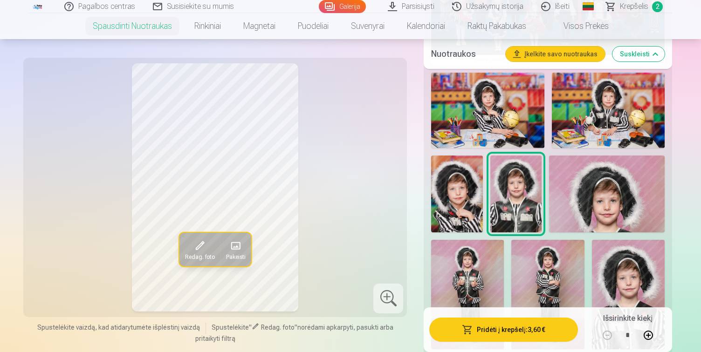
click at [586, 217] on img at bounding box center [607, 194] width 116 height 77
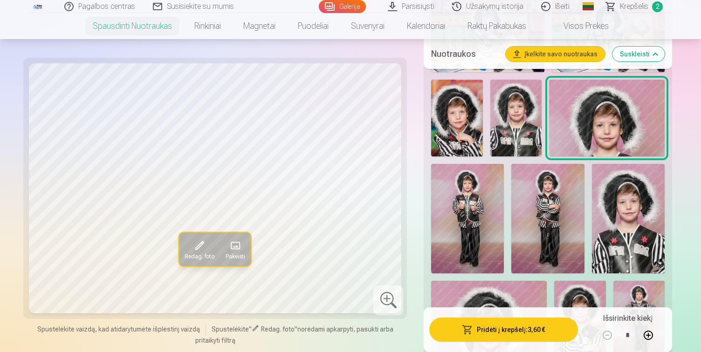
scroll to position [528, 0]
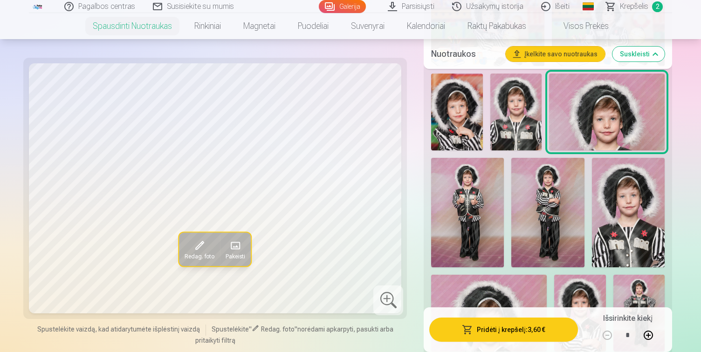
click at [485, 218] on img at bounding box center [467, 212] width 73 height 109
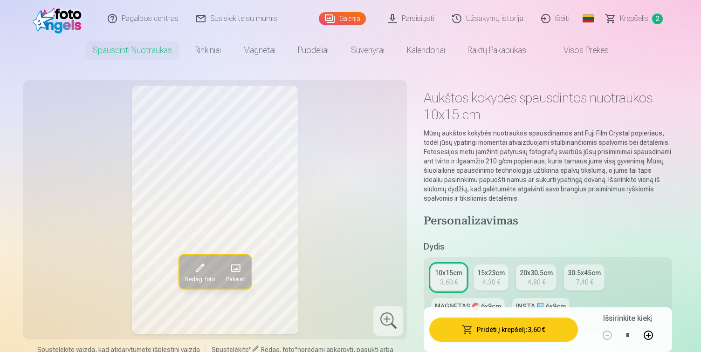
scroll to position [0, 0]
click at [637, 20] on span "Krepšelis" at bounding box center [634, 18] width 28 height 11
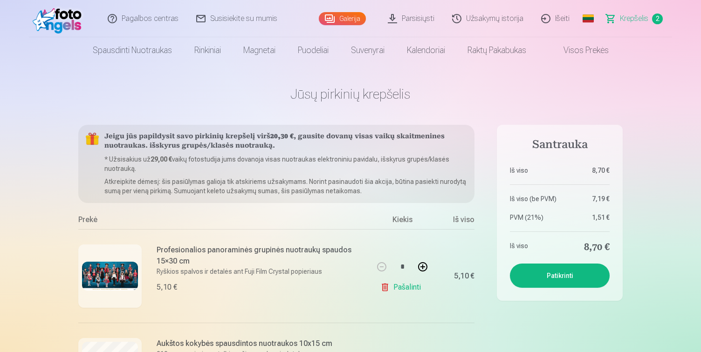
click at [341, 20] on link "Galerija" at bounding box center [342, 18] width 47 height 13
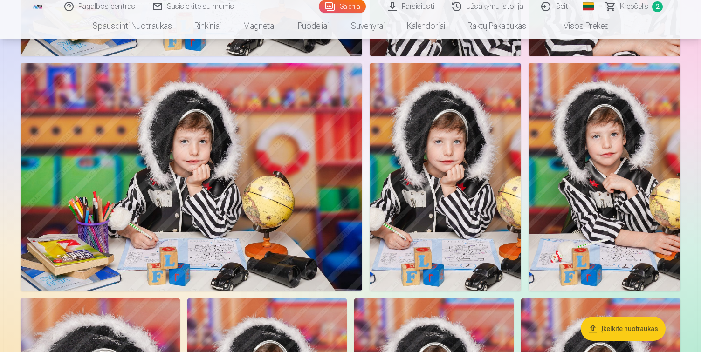
scroll to position [2926, 0]
click at [201, 202] on img at bounding box center [192, 177] width 342 height 228
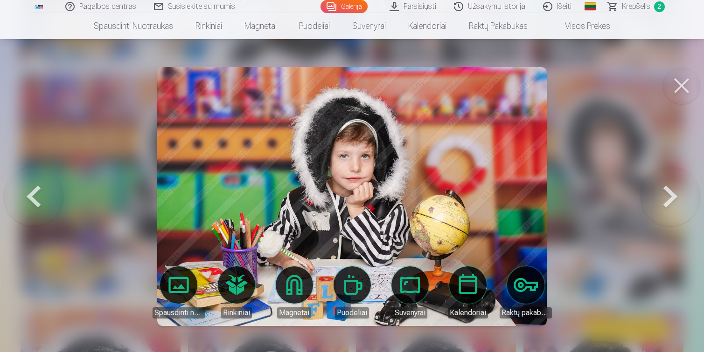
click at [682, 85] on button at bounding box center [681, 85] width 37 height 37
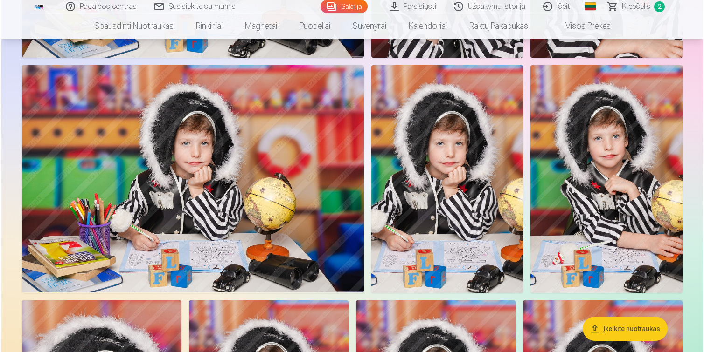
scroll to position [2925, 0]
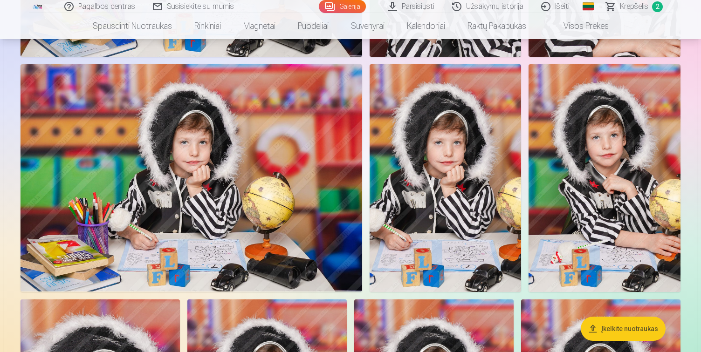
click at [203, 149] on img at bounding box center [192, 178] width 342 height 228
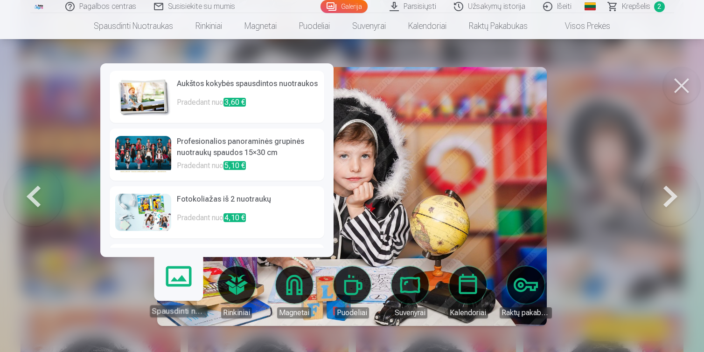
click at [171, 286] on link "Spausdinti nuotraukas" at bounding box center [178, 288] width 57 height 57
click at [184, 97] on p "Pradedant nuo 3,60 €" at bounding box center [248, 106] width 142 height 19
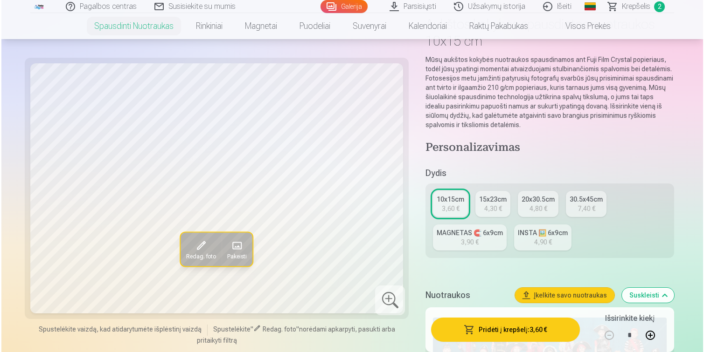
scroll to position [77, 0]
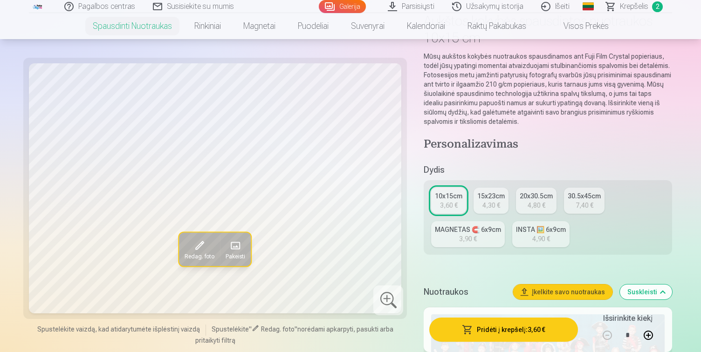
click at [195, 248] on span at bounding box center [200, 246] width 15 height 15
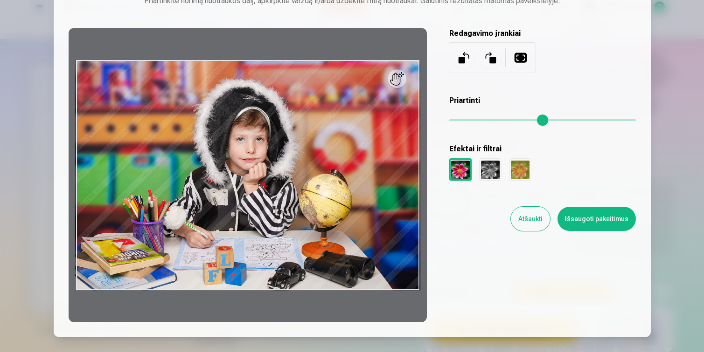
scroll to position [64, 0]
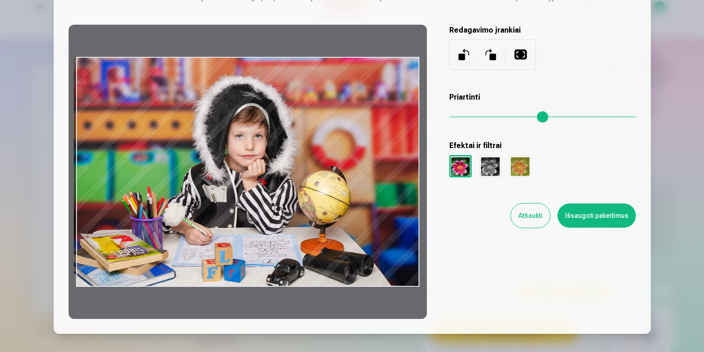
drag, startPoint x: 419, startPoint y: 289, endPoint x: 409, endPoint y: 279, distance: 13.8
click at [409, 279] on div at bounding box center [248, 172] width 358 height 295
click at [340, 133] on div at bounding box center [248, 172] width 358 height 295
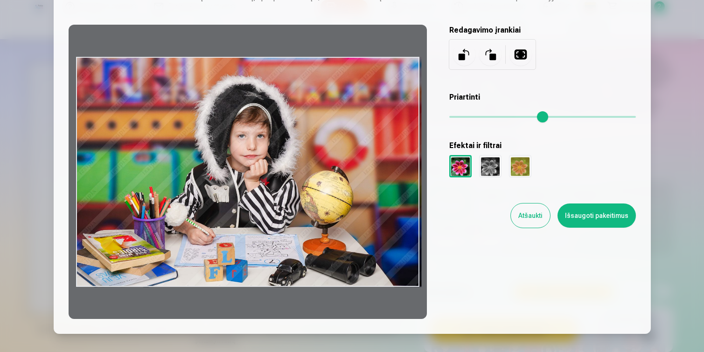
drag, startPoint x: 340, startPoint y: 133, endPoint x: 368, endPoint y: 130, distance: 27.6
click at [368, 130] on div at bounding box center [248, 172] width 358 height 295
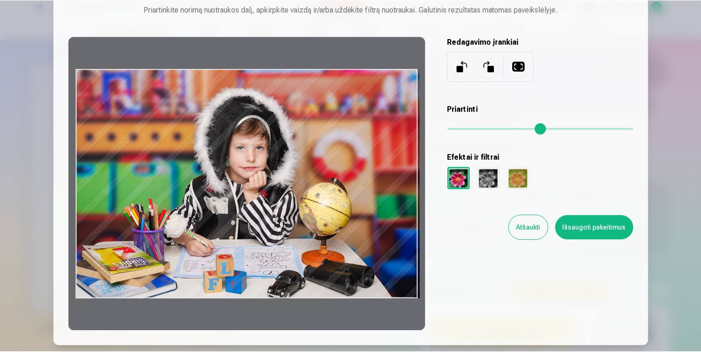
scroll to position [51, 0]
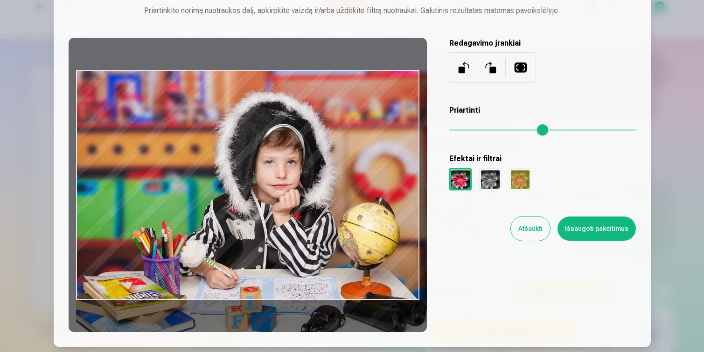
drag, startPoint x: 454, startPoint y: 128, endPoint x: 480, endPoint y: 128, distance: 26.6
click at [480, 129] on input "range" at bounding box center [542, 130] width 186 height 2
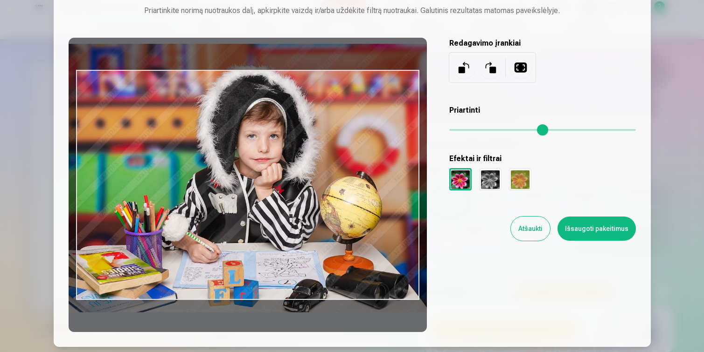
drag, startPoint x: 297, startPoint y: 213, endPoint x: 280, endPoint y: 186, distance: 31.9
click at [280, 186] on div at bounding box center [248, 185] width 358 height 295
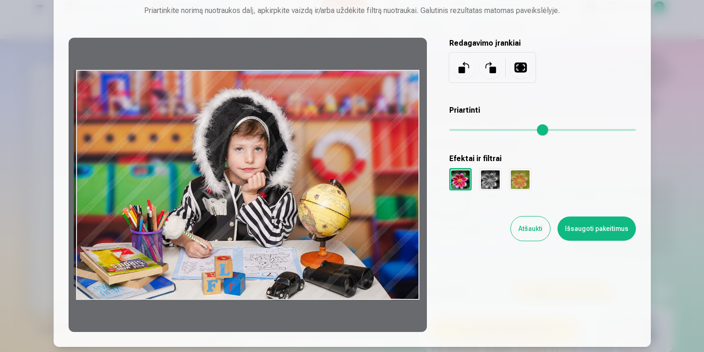
drag, startPoint x: 476, startPoint y: 133, endPoint x: 443, endPoint y: 132, distance: 32.7
type input "*"
click at [443, 132] on div "Redaguoti nuotrauką Priartinkite norimą nuotraukos dalį, apkirpkite vaizdą ir/a…" at bounding box center [352, 158] width 567 height 350
click at [532, 233] on button "Atšaukti" at bounding box center [530, 229] width 39 height 24
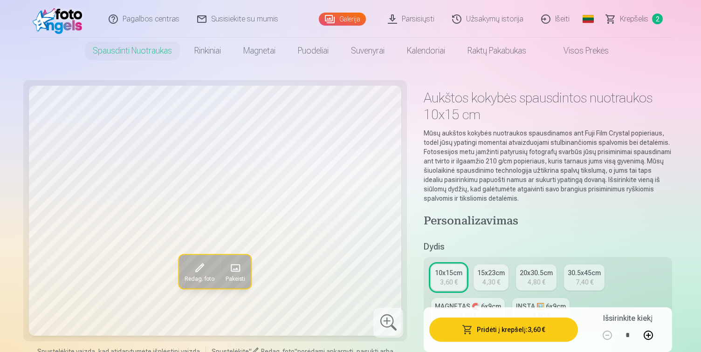
scroll to position [0, 0]
click at [346, 17] on link "Galerija" at bounding box center [342, 18] width 47 height 13
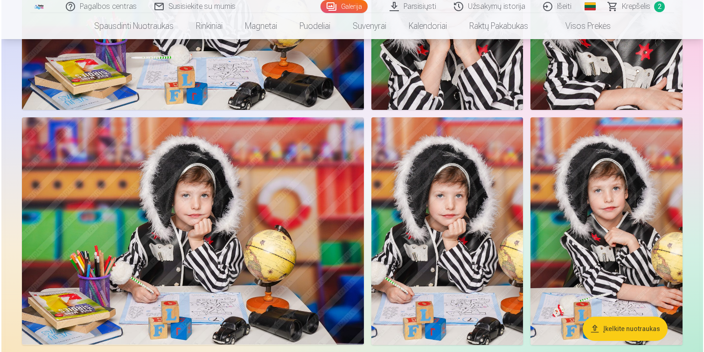
scroll to position [2906, 0]
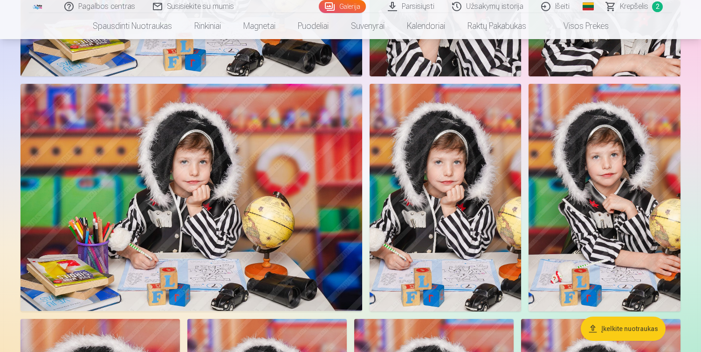
click at [193, 213] on img at bounding box center [192, 198] width 342 height 228
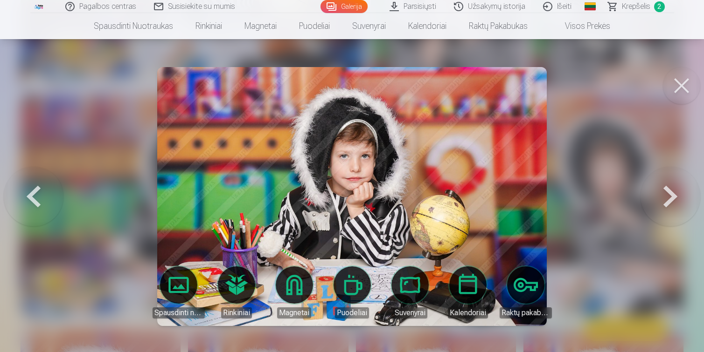
click at [172, 288] on link "Spausdinti nuotraukas" at bounding box center [178, 293] width 52 height 52
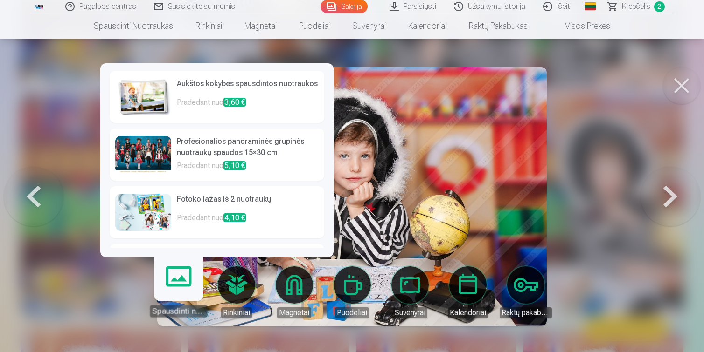
click at [214, 100] on p "Pradedant nuo 3,60 €" at bounding box center [248, 106] width 142 height 19
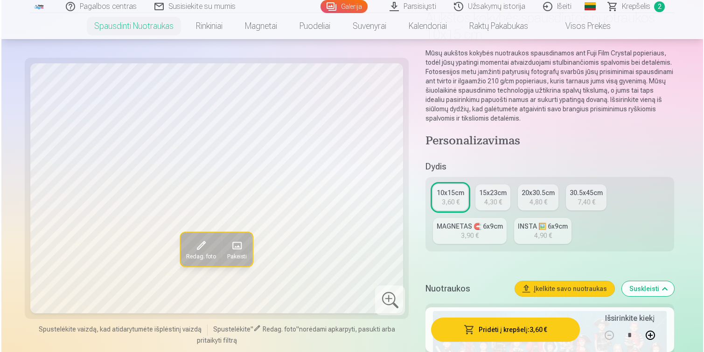
scroll to position [78, 0]
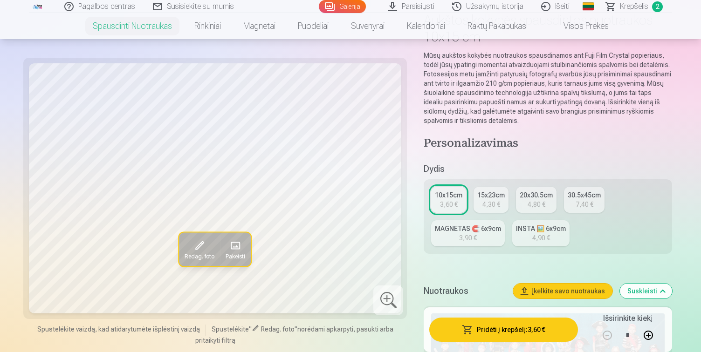
click at [494, 334] on button "Pridėti į krepšelį : 3,60 €" at bounding box center [503, 330] width 149 height 24
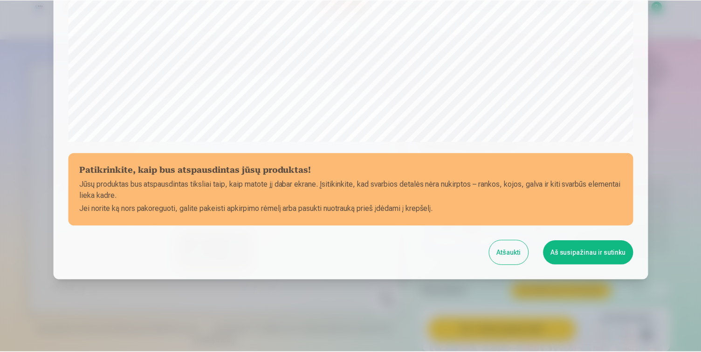
scroll to position [319, 0]
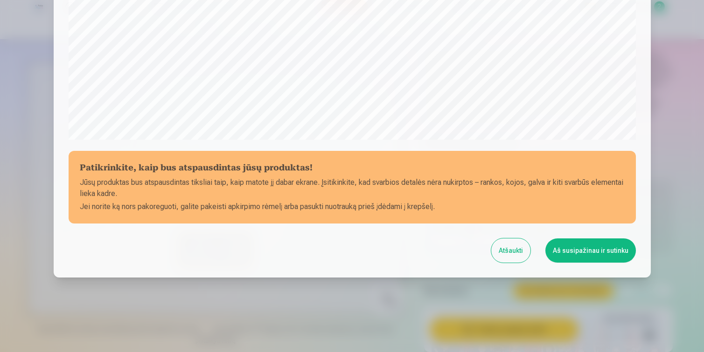
click at [576, 251] on button "Aš susipažinau ir sutinku" at bounding box center [590, 251] width 90 height 24
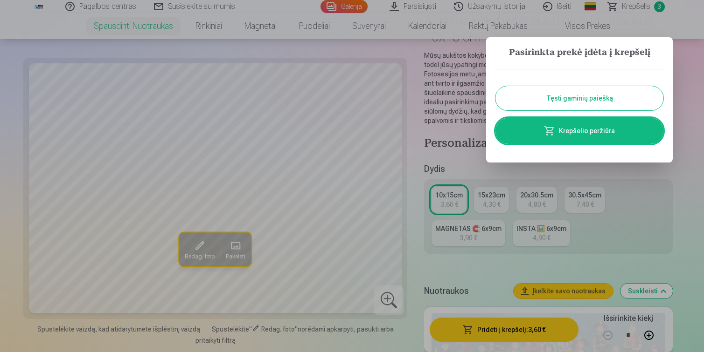
click at [549, 101] on button "Tęsti gaminių paiešką" at bounding box center [579, 98] width 168 height 24
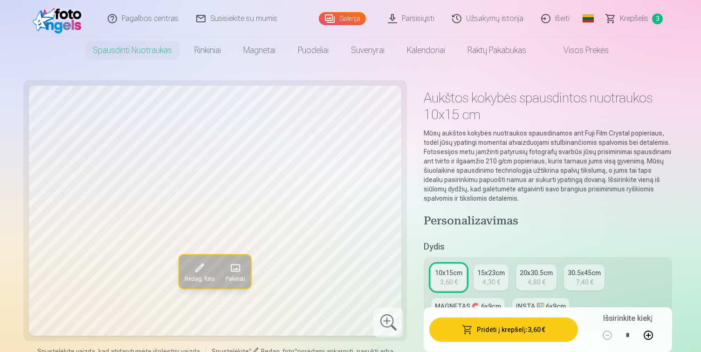
scroll to position [0, 0]
click at [349, 20] on link "Galerija" at bounding box center [342, 18] width 47 height 13
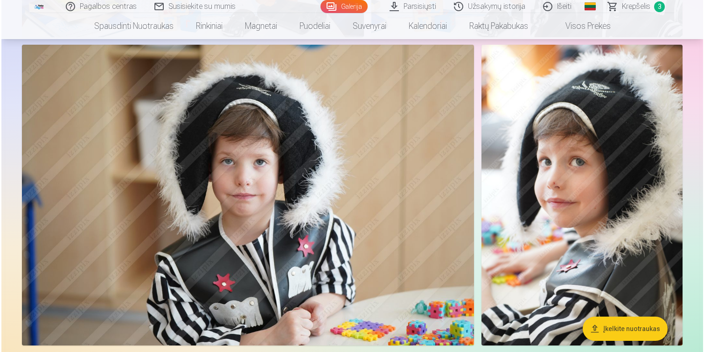
scroll to position [3991, 0]
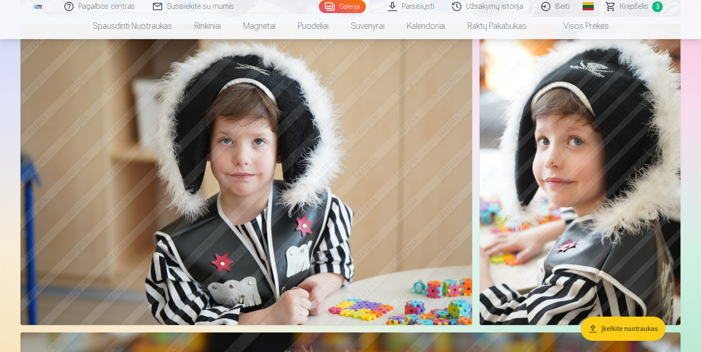
click at [579, 227] on img at bounding box center [580, 174] width 201 height 301
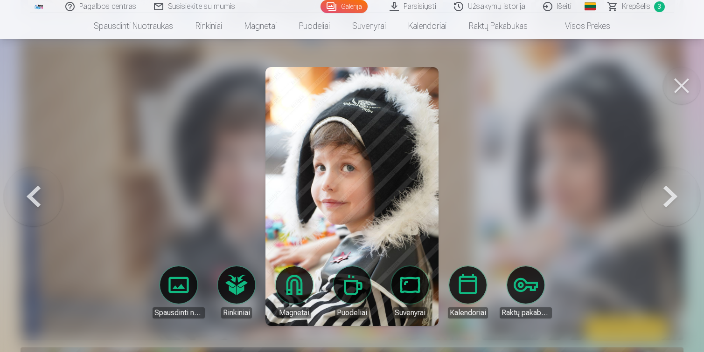
click at [178, 286] on link "Spausdinti nuotraukas" at bounding box center [178, 293] width 52 height 52
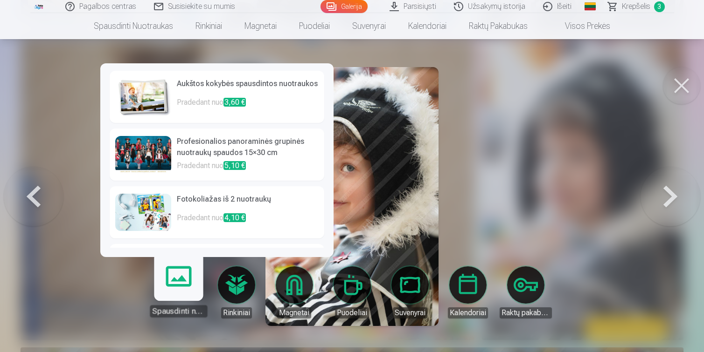
click at [203, 97] on p "Pradedant nuo 3,60 €" at bounding box center [248, 106] width 142 height 19
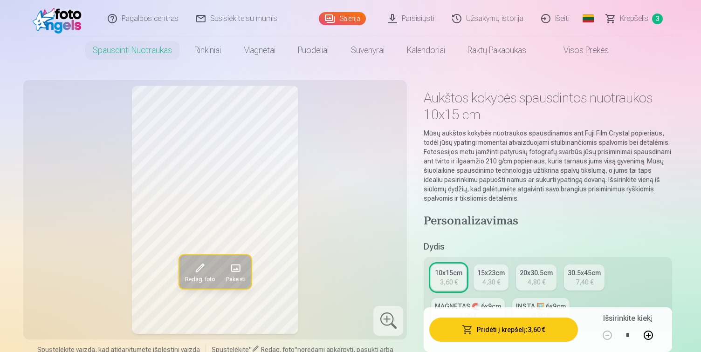
click at [489, 328] on button "Pridėti į krepšelį : 3,60 €" at bounding box center [503, 330] width 149 height 24
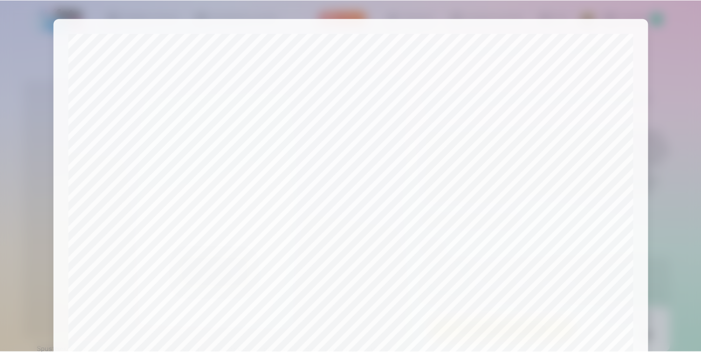
scroll to position [319, 0]
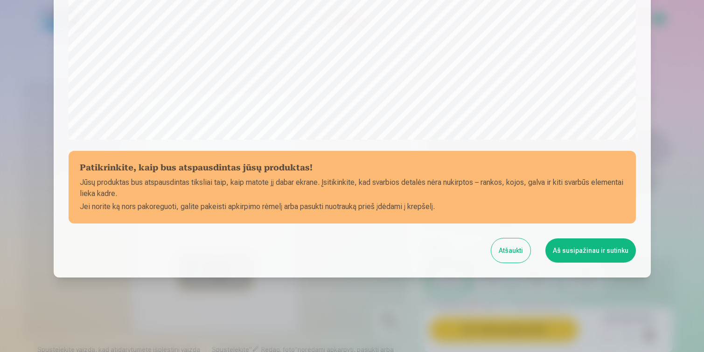
click at [589, 253] on button "Aš susipažinau ir sutinku" at bounding box center [590, 251] width 90 height 24
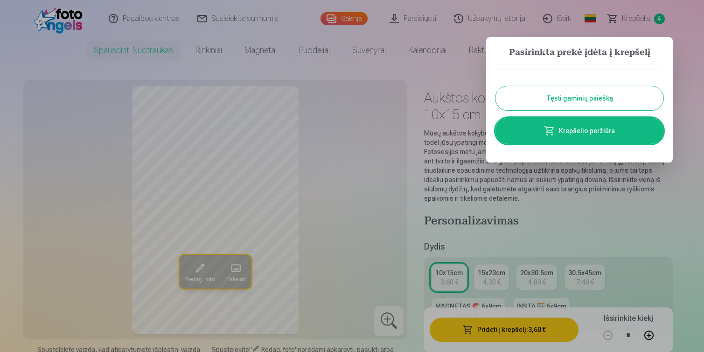
click at [573, 97] on button "Tęsti gaminių paiešką" at bounding box center [579, 98] width 168 height 24
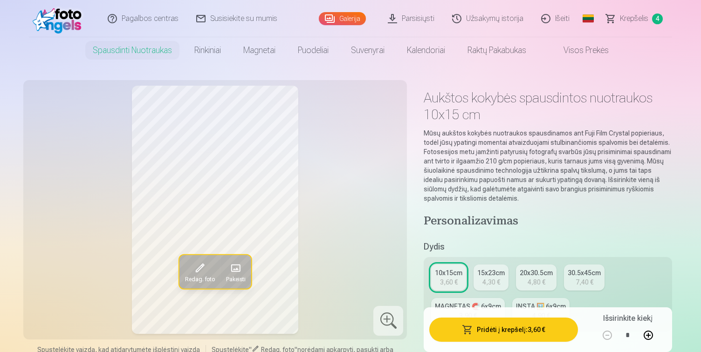
click at [354, 20] on link "Galerija" at bounding box center [342, 18] width 47 height 13
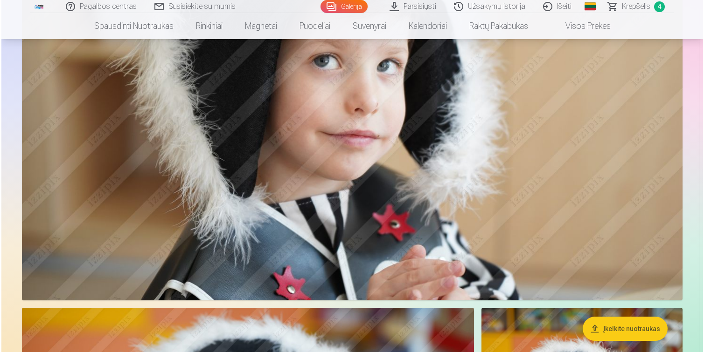
scroll to position [5332, 0]
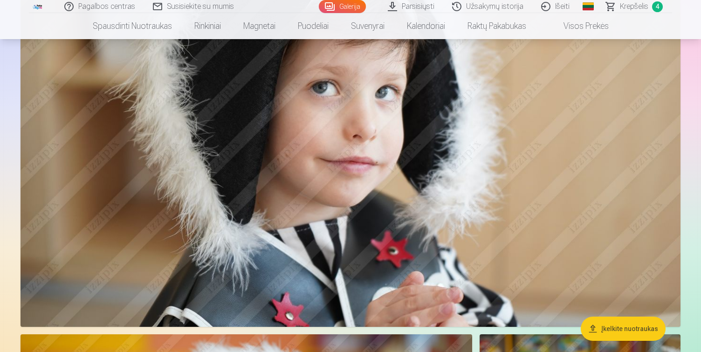
click at [364, 148] on img at bounding box center [351, 108] width 660 height 440
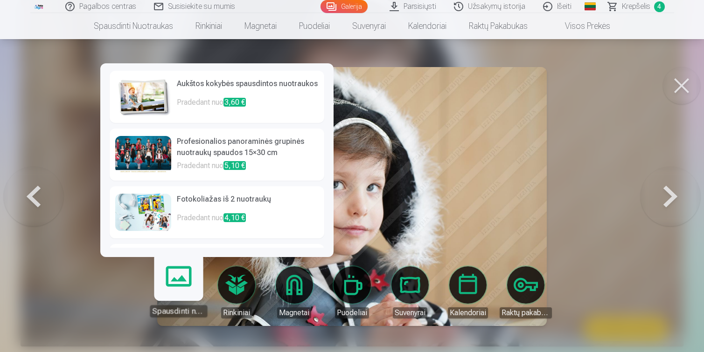
click at [176, 288] on link "Spausdinti nuotraukas" at bounding box center [178, 288] width 57 height 57
click at [143, 101] on img at bounding box center [143, 96] width 56 height 37
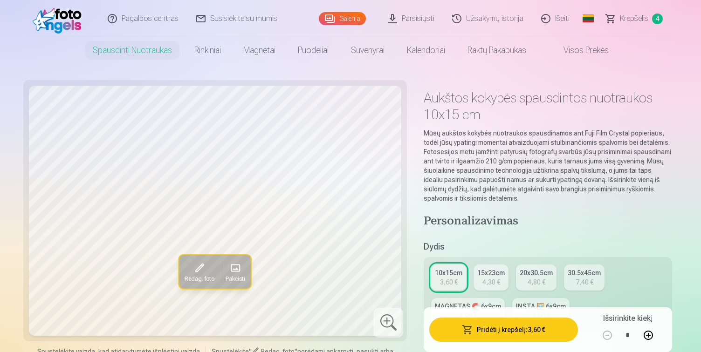
click at [495, 329] on button "Pridėti į krepšelį : 3,60 €" at bounding box center [503, 330] width 149 height 24
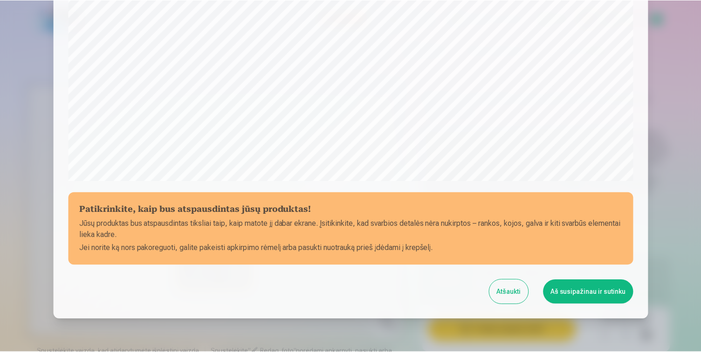
scroll to position [319, 0]
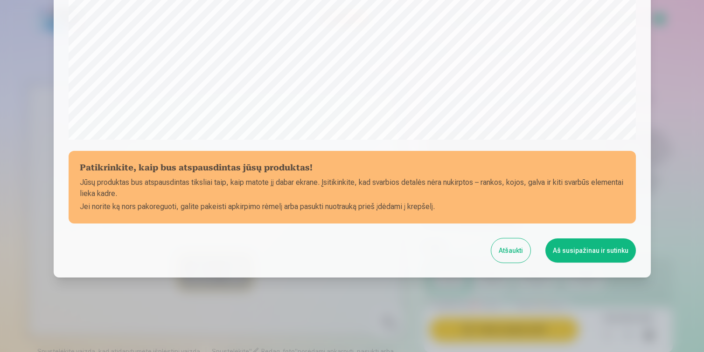
click at [598, 253] on button "Aš susipažinau ir sutinku" at bounding box center [590, 251] width 90 height 24
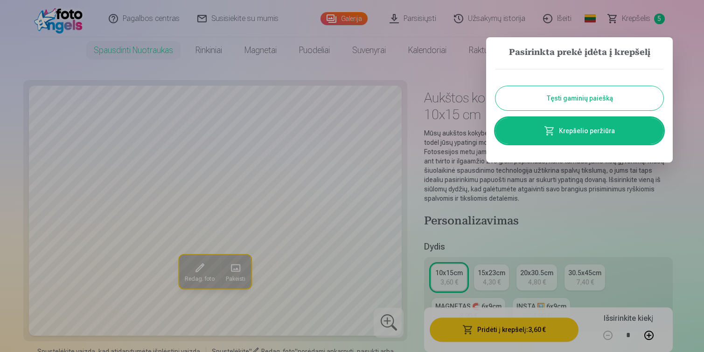
click at [563, 96] on button "Tęsti gaminių paiešką" at bounding box center [579, 98] width 168 height 24
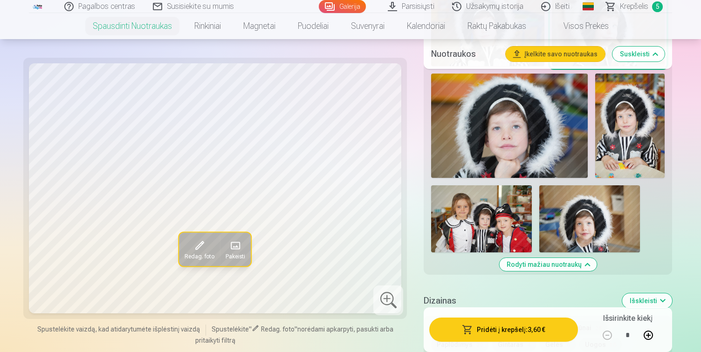
scroll to position [1827, 0]
click at [633, 5] on span "Krepšelis" at bounding box center [634, 6] width 28 height 11
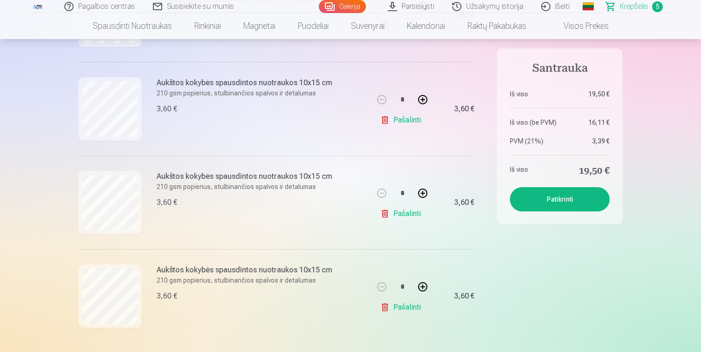
scroll to position [355, 0]
click at [404, 212] on link "Pašalinti" at bounding box center [402, 213] width 44 height 19
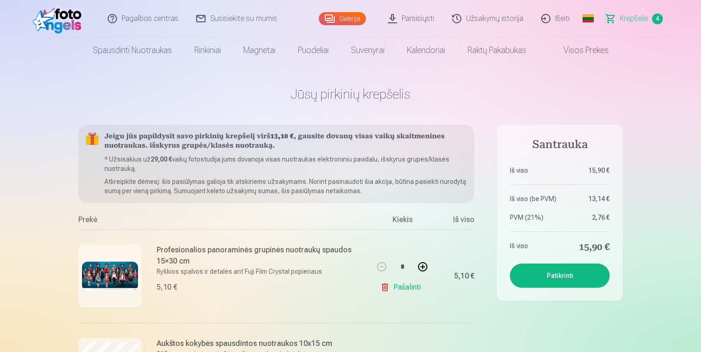
scroll to position [0, 0]
click at [344, 17] on link "Galerija" at bounding box center [342, 18] width 47 height 13
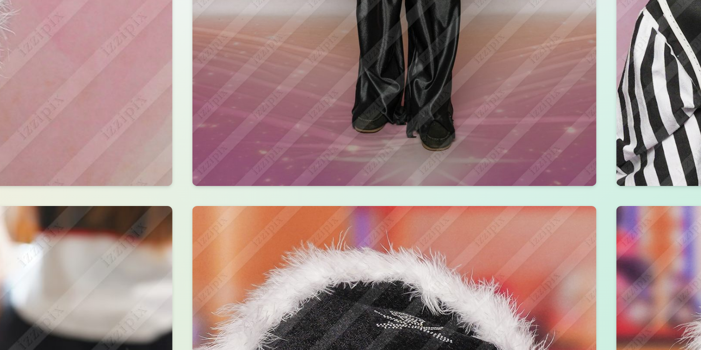
scroll to position [1779, 0]
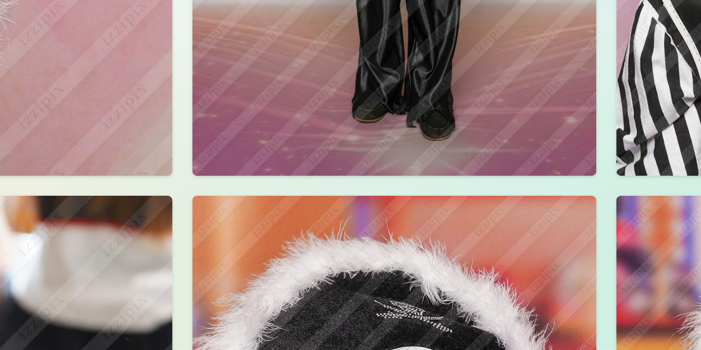
click at [370, 57] on img at bounding box center [446, 171] width 152 height 228
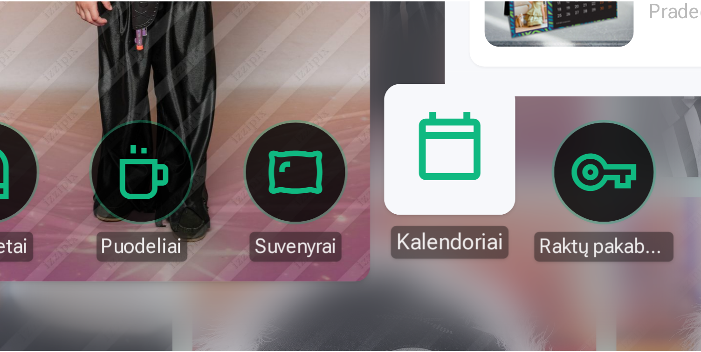
scroll to position [1912, 0]
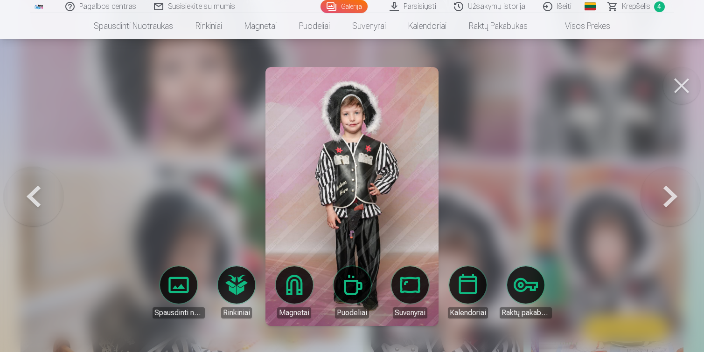
click at [384, 159] on img at bounding box center [351, 196] width 173 height 259
click at [682, 86] on button at bounding box center [681, 85] width 37 height 37
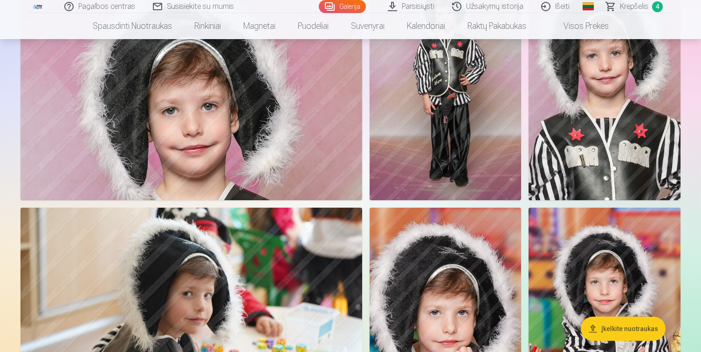
scroll to position [1825, 0]
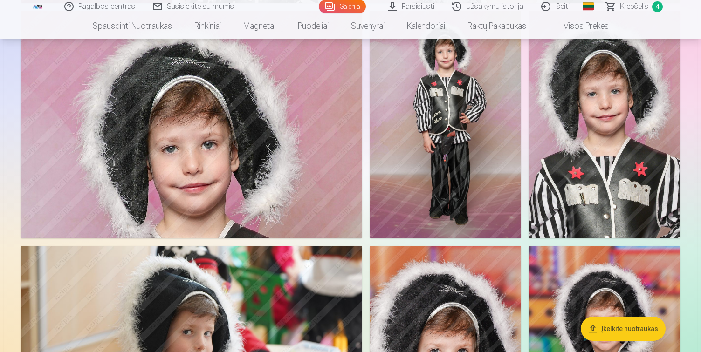
click at [478, 154] on img at bounding box center [446, 125] width 152 height 228
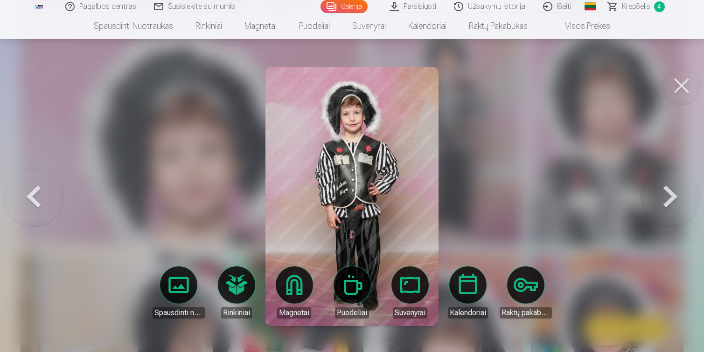
click at [681, 97] on button at bounding box center [681, 85] width 37 height 37
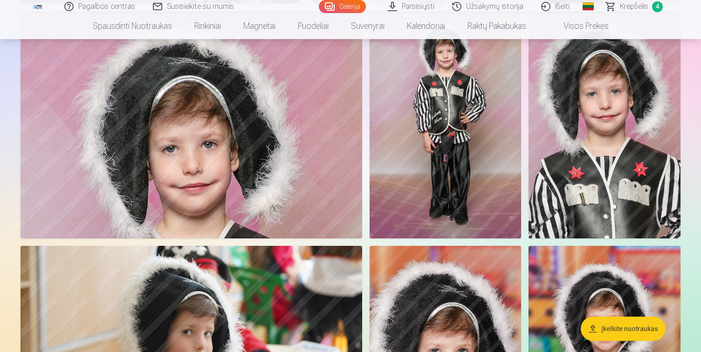
click at [483, 179] on img at bounding box center [446, 125] width 152 height 228
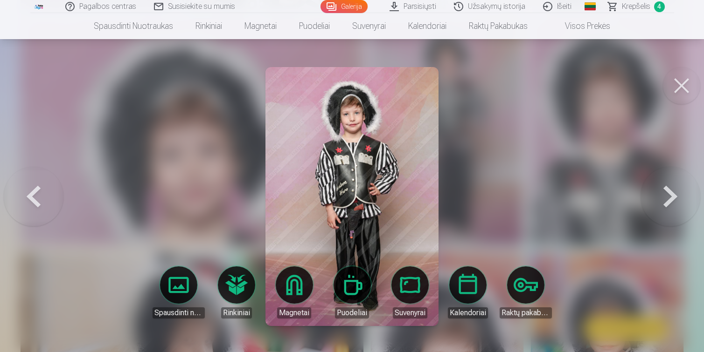
click at [686, 85] on button at bounding box center [681, 85] width 37 height 37
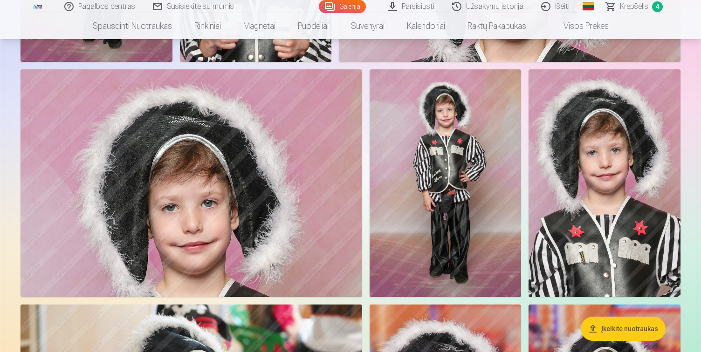
scroll to position [1657, 0]
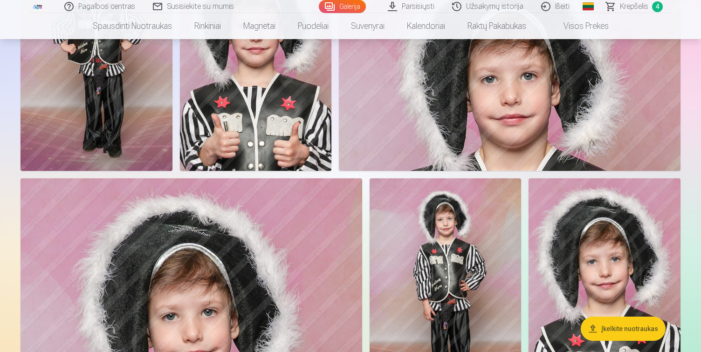
click at [641, 7] on span "Krepšelis" at bounding box center [634, 6] width 28 height 11
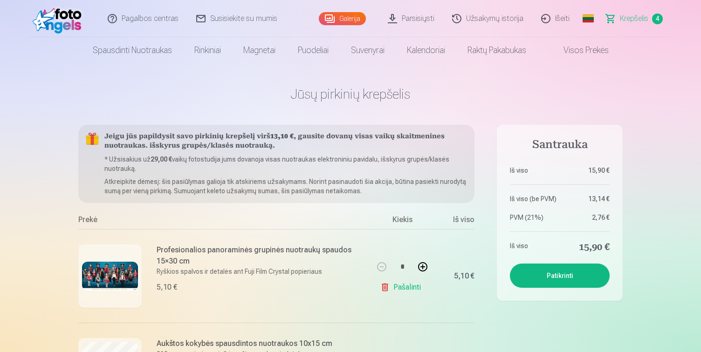
click at [349, 21] on link "Galerija" at bounding box center [342, 18] width 47 height 13
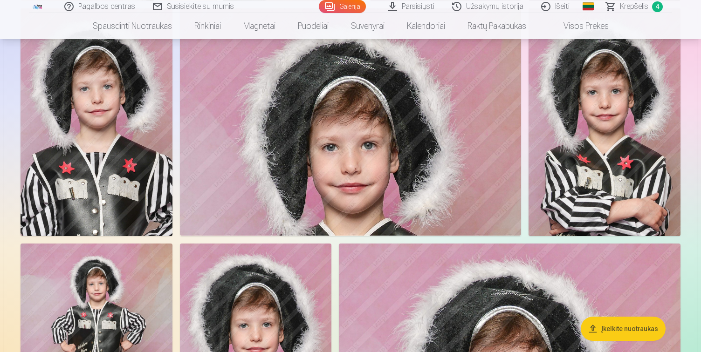
scroll to position [1354, 0]
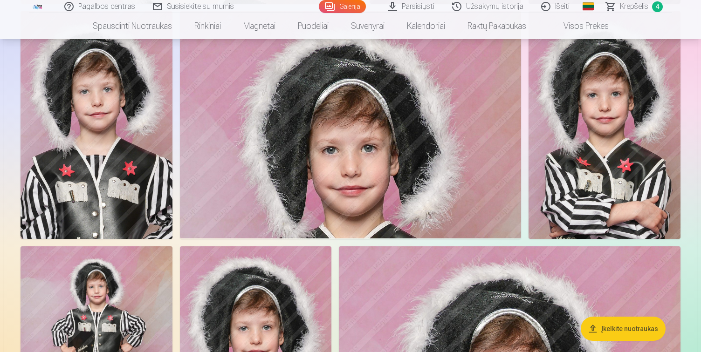
click at [603, 177] on img at bounding box center [605, 125] width 152 height 228
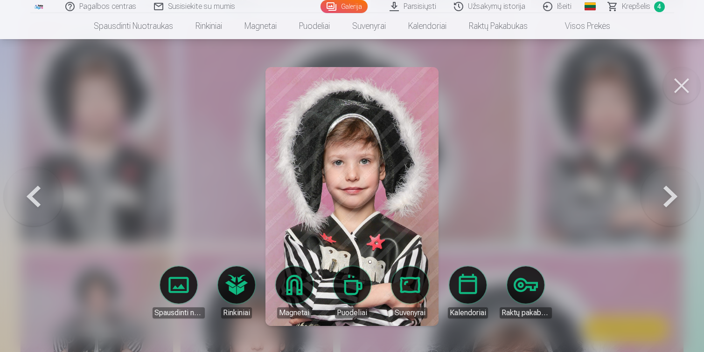
click at [671, 83] on button at bounding box center [681, 85] width 37 height 37
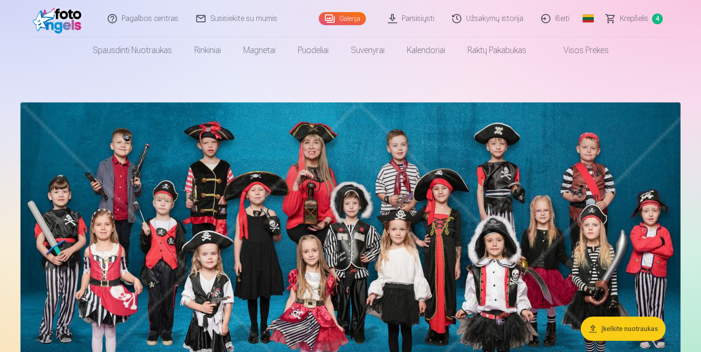
scroll to position [0, 0]
click at [428, 20] on link "Parsisiųsti" at bounding box center [412, 18] width 64 height 37
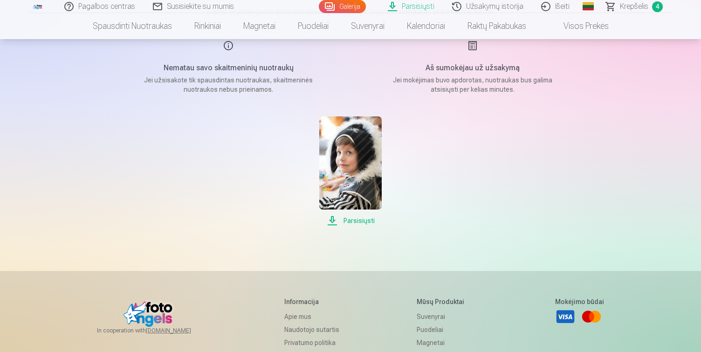
scroll to position [115, 0]
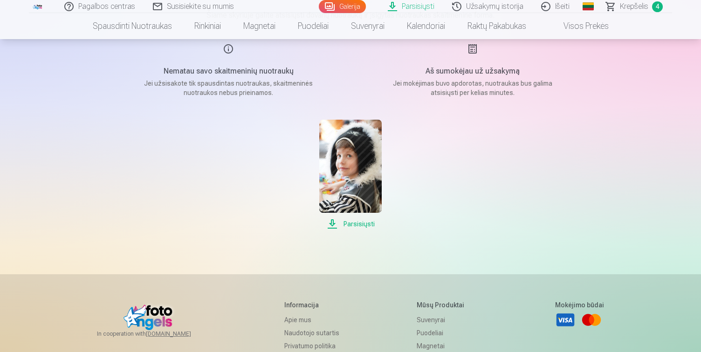
click at [355, 226] on span "Parsisiųsti" at bounding box center [350, 224] width 62 height 11
click at [573, 197] on div "Parsisiųsti" at bounding box center [350, 175] width 466 height 110
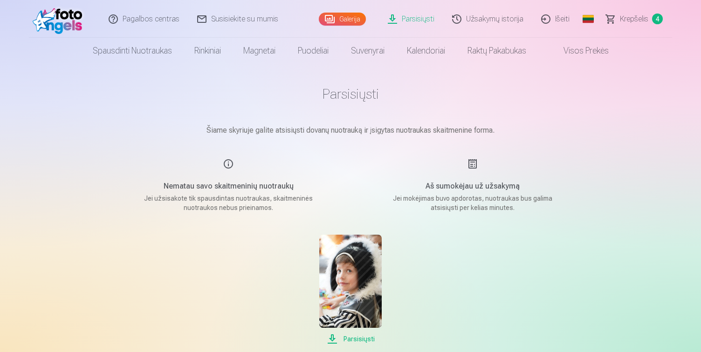
scroll to position [0, 0]
click at [633, 20] on span "Krepšelis" at bounding box center [634, 18] width 28 height 11
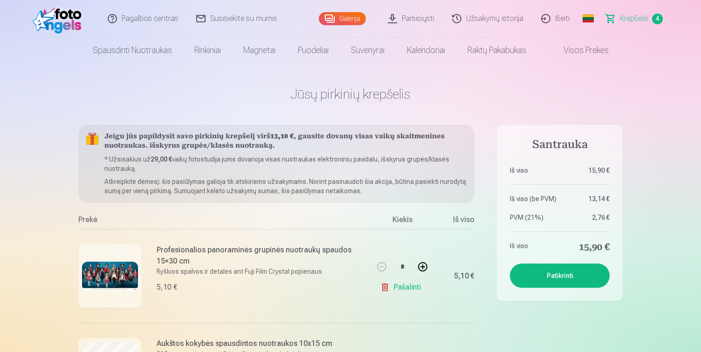
click at [492, 17] on link "Užsakymų istorija" at bounding box center [488, 18] width 89 height 37
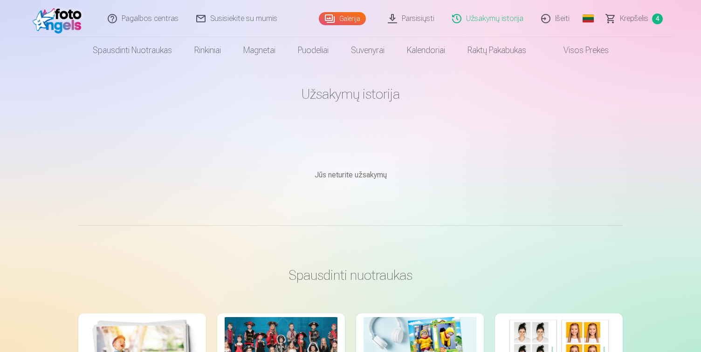
click at [352, 18] on link "Galerija" at bounding box center [342, 18] width 47 height 13
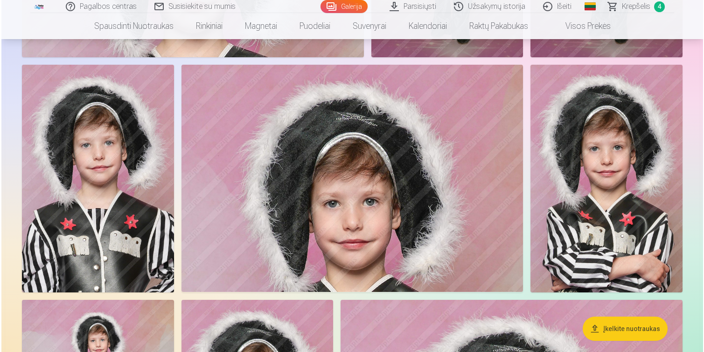
scroll to position [1305, 0]
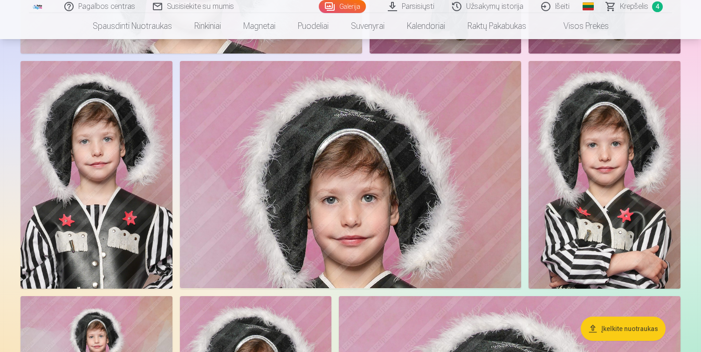
click at [632, 196] on img at bounding box center [605, 175] width 152 height 228
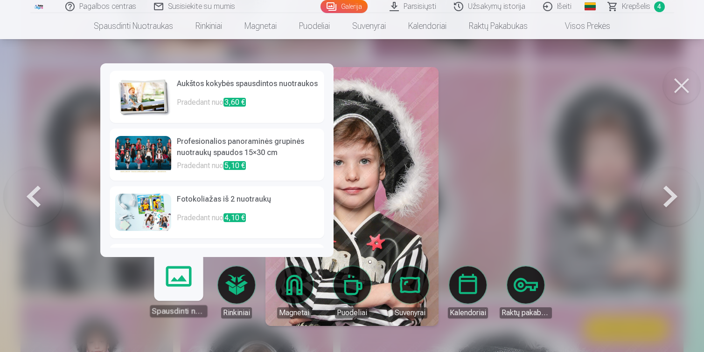
click at [182, 286] on link "Spausdinti nuotraukas" at bounding box center [178, 288] width 57 height 57
click at [151, 91] on img at bounding box center [143, 96] width 56 height 37
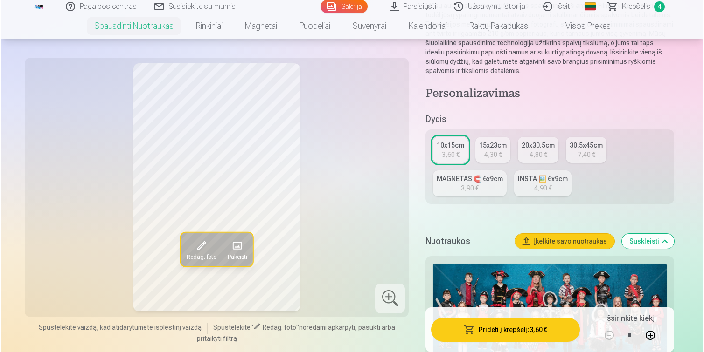
scroll to position [221, 0]
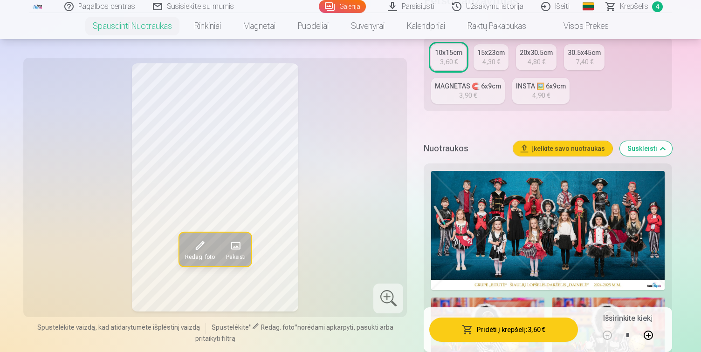
click at [497, 329] on button "Pridėti į krepšelį : 3,60 €" at bounding box center [503, 330] width 149 height 24
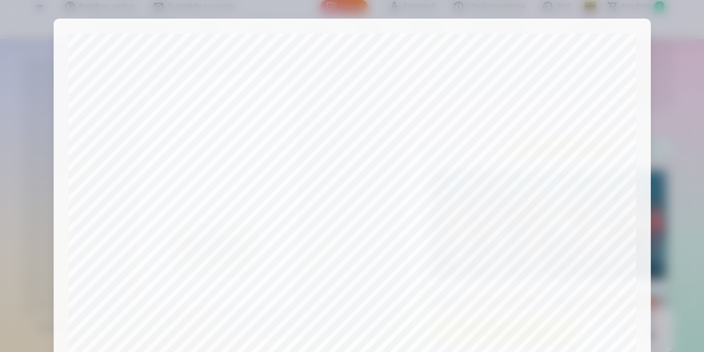
scroll to position [319, 0]
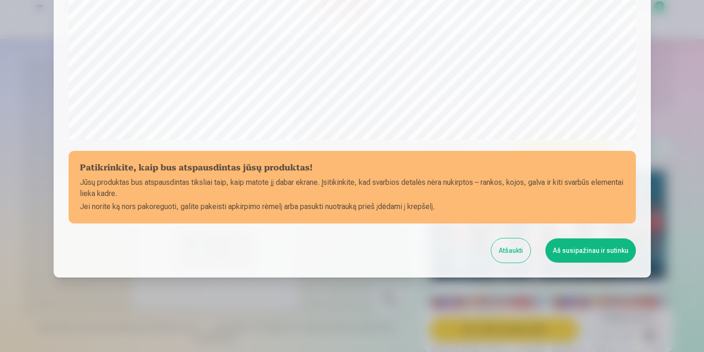
click at [595, 249] on button "Aš susipažinau ir sutinku" at bounding box center [590, 251] width 90 height 24
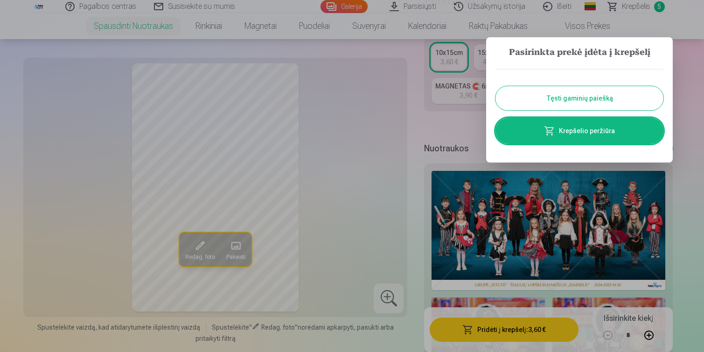
click at [596, 125] on link "Krepšelio peržiūra" at bounding box center [579, 131] width 168 height 26
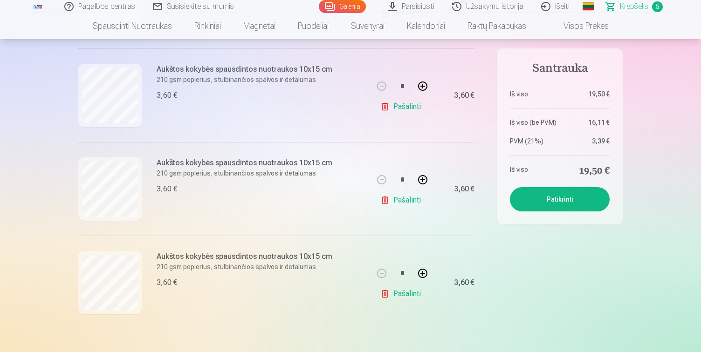
scroll to position [371, 0]
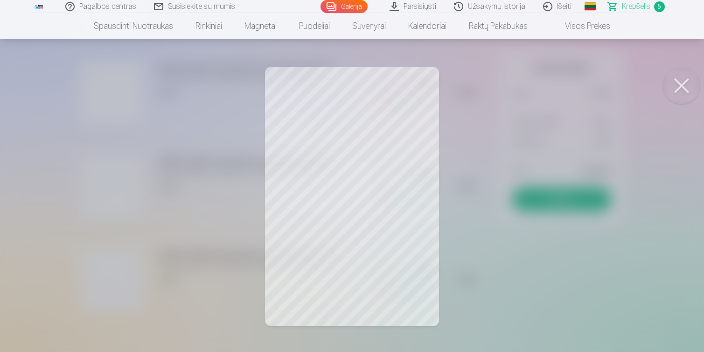
click at [676, 90] on button at bounding box center [681, 85] width 37 height 37
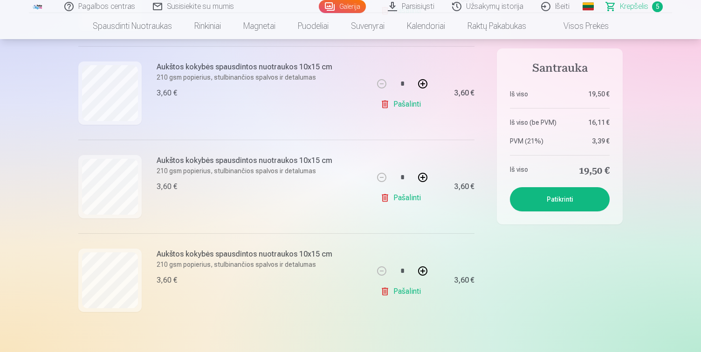
click at [348, 8] on link "Galerija" at bounding box center [342, 6] width 47 height 13
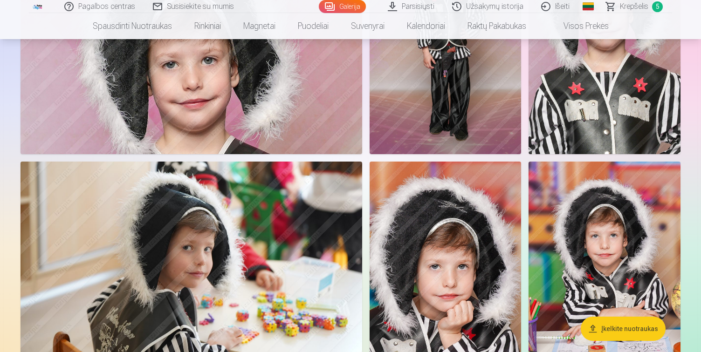
scroll to position [1904, 0]
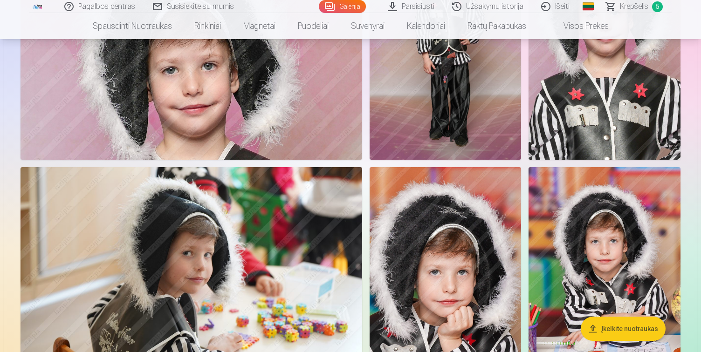
click at [636, 7] on span "Krepšelis" at bounding box center [634, 6] width 28 height 11
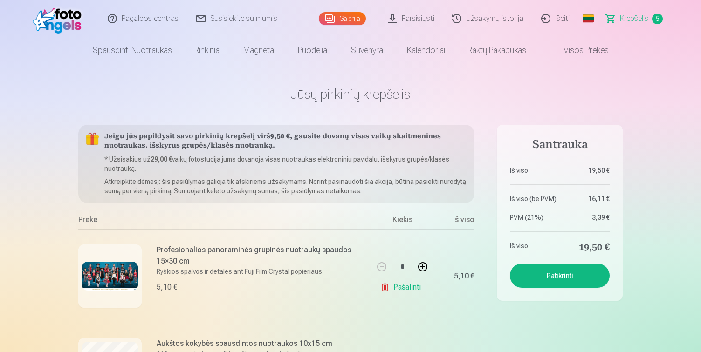
click at [37, 19] on img at bounding box center [60, 19] width 54 height 30
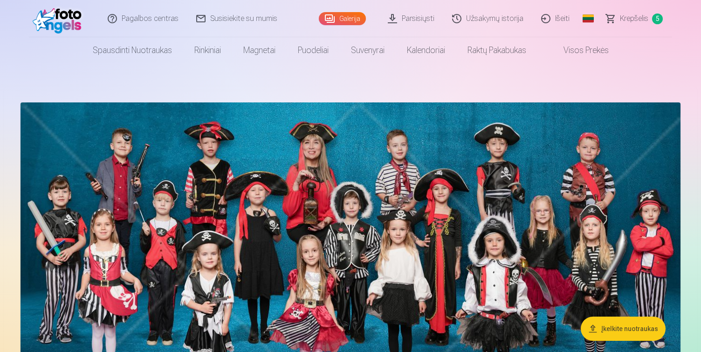
click at [421, 19] on link "Parsisiųsti" at bounding box center [412, 18] width 64 height 37
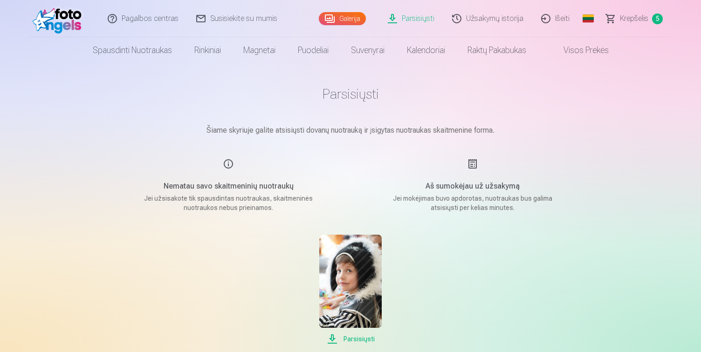
click at [642, 17] on span "Krepšelis" at bounding box center [634, 18] width 28 height 11
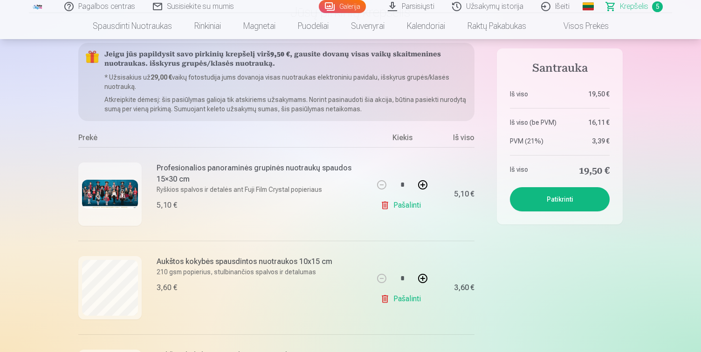
scroll to position [83, 0]
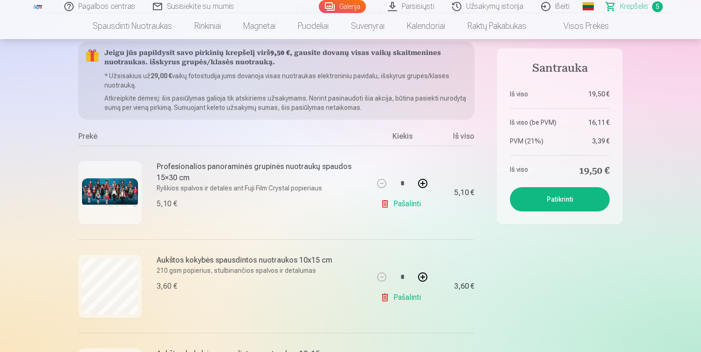
click at [558, 200] on button "Patikrinti" at bounding box center [560, 199] width 100 height 24
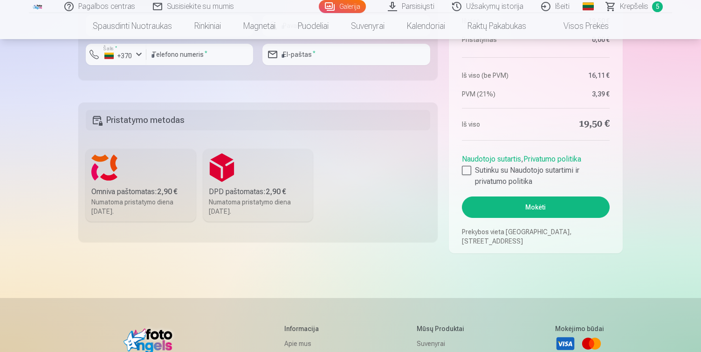
scroll to position [684, 0]
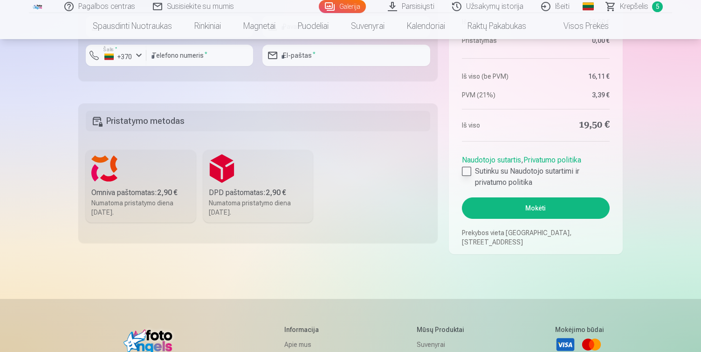
click at [469, 173] on div at bounding box center [466, 171] width 9 height 9
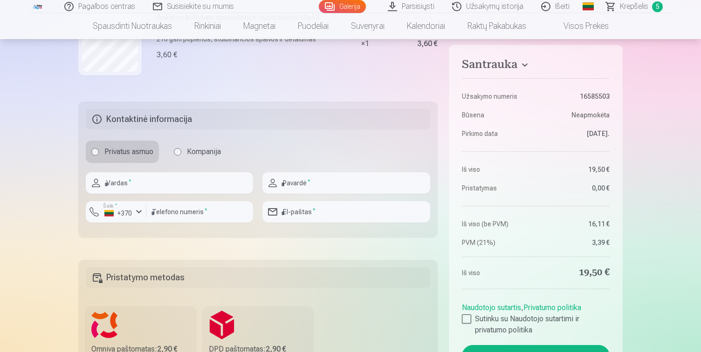
scroll to position [525, 0]
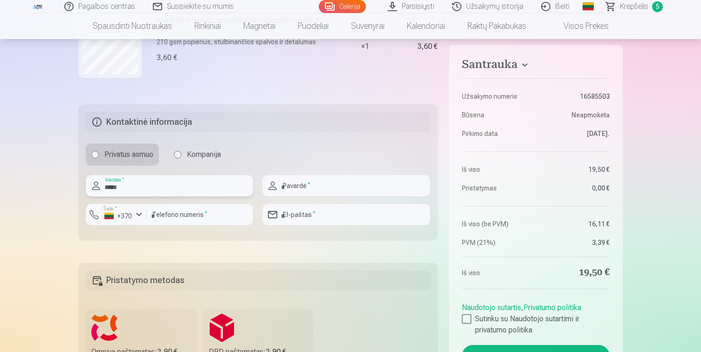
type input "******"
type input "**********"
click at [234, 213] on input "number" at bounding box center [199, 214] width 107 height 21
type input "********"
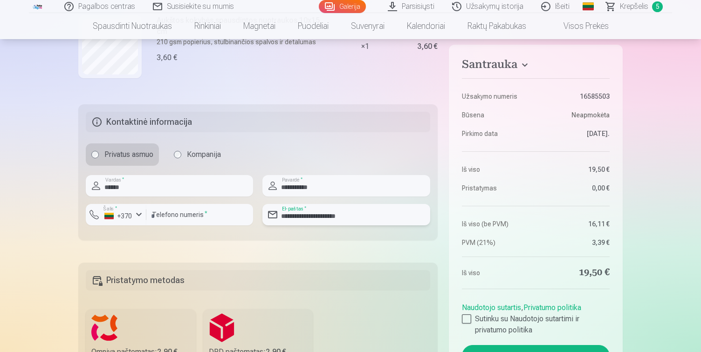
type input "**********"
click at [246, 259] on div "Santrauka Užsakymo numeris 16585503 Būsena Neapmokėta Pirkimo data 10.08.2025. …" at bounding box center [350, 7] width 545 height 814
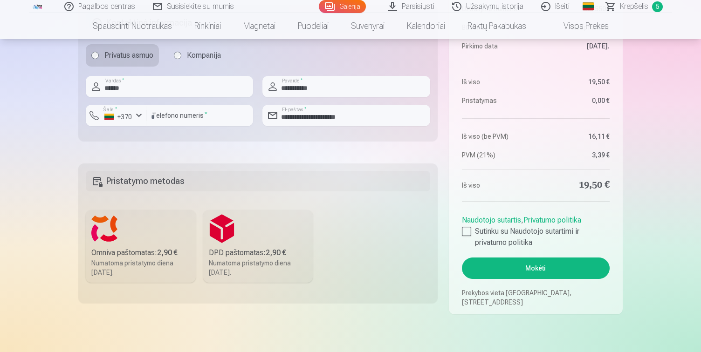
scroll to position [624, 0]
click at [137, 235] on label "Omniva paštomatas : 2,90 € Numatoma pristatymo diena 30.08.2025." at bounding box center [141, 246] width 110 height 73
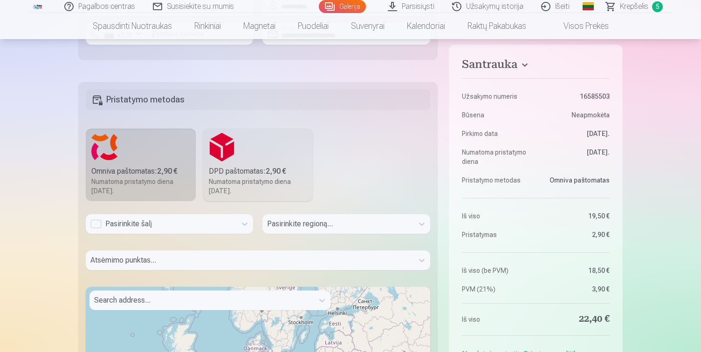
scroll to position [711, 0]
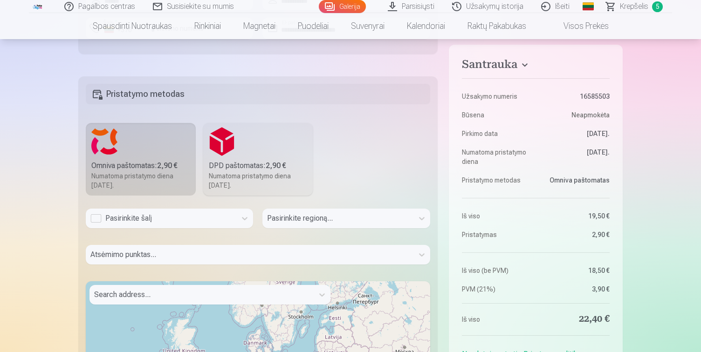
click at [96, 218] on div "Pasirinkite šalį" at bounding box center [160, 218] width 141 height 11
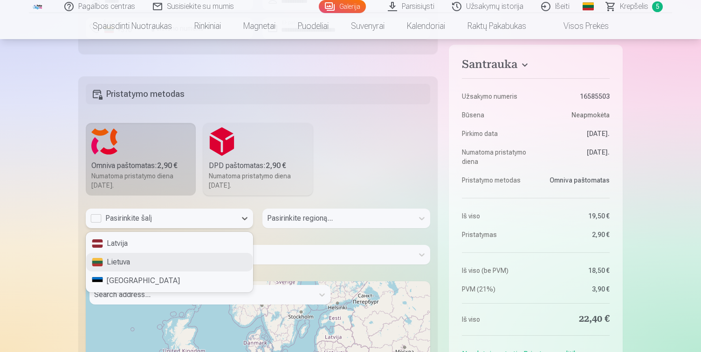
click at [126, 262] on div "Lietuva" at bounding box center [169, 262] width 166 height 19
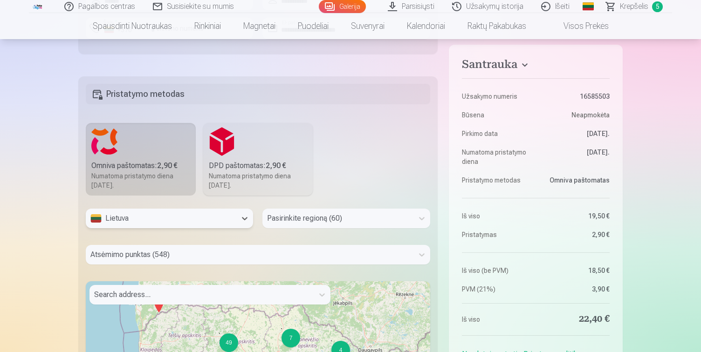
scroll to position [735, 0]
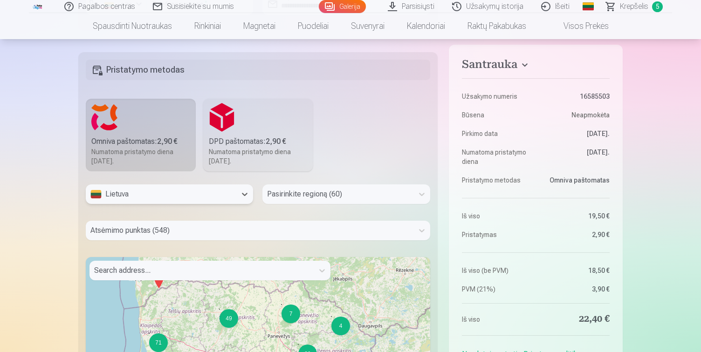
click at [300, 204] on div "Pasirinkite regioną (60)" at bounding box center [345, 195] width 167 height 20
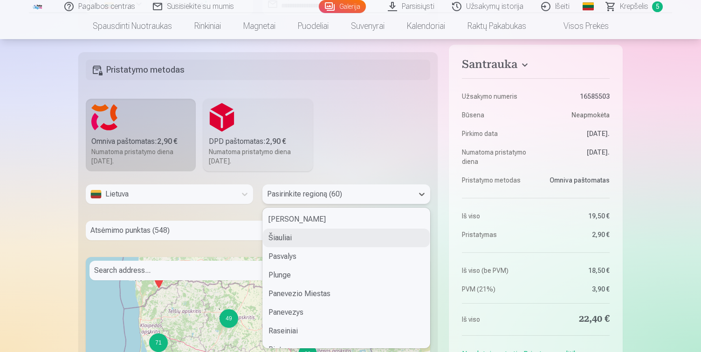
click at [303, 239] on div "Šiauliai" at bounding box center [346, 238] width 166 height 19
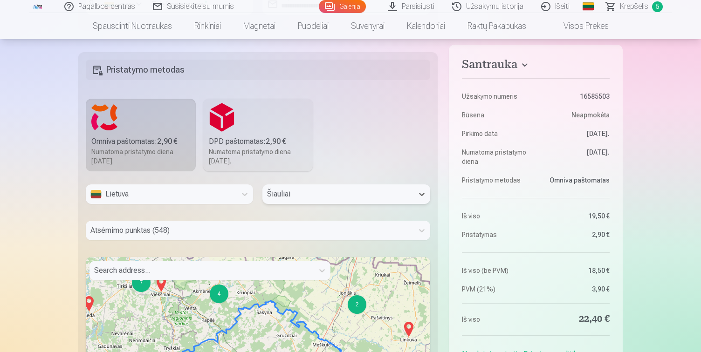
scroll to position [772, 0]
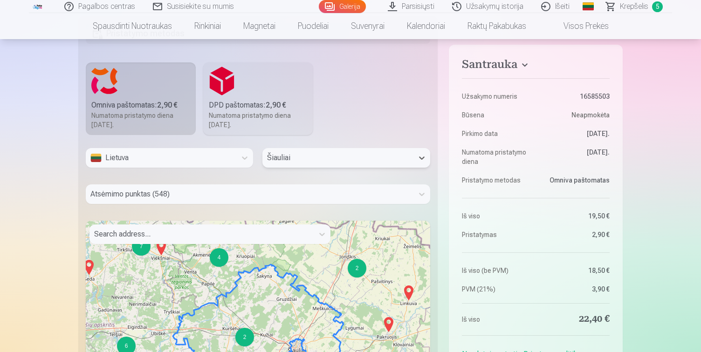
click at [264, 204] on div "Atsėmimo punktas (548)" at bounding box center [258, 195] width 345 height 20
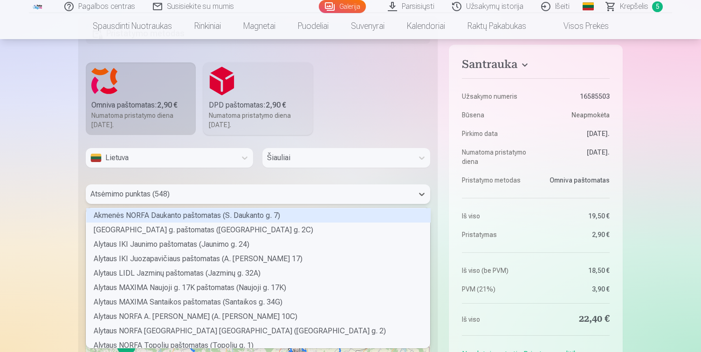
scroll to position [138, 341]
click at [251, 202] on div "Atsėmimo punktas (548)" at bounding box center [250, 195] width 328 height 20
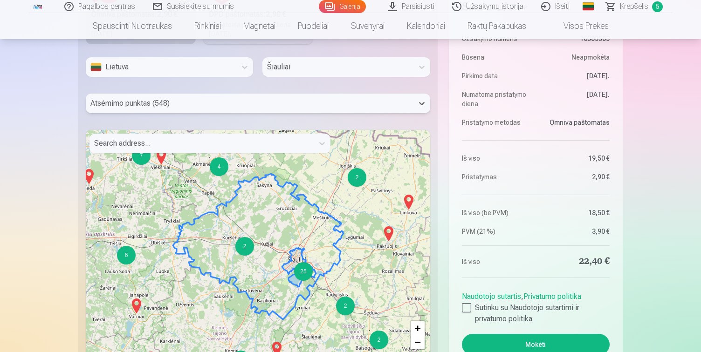
scroll to position [851, 0]
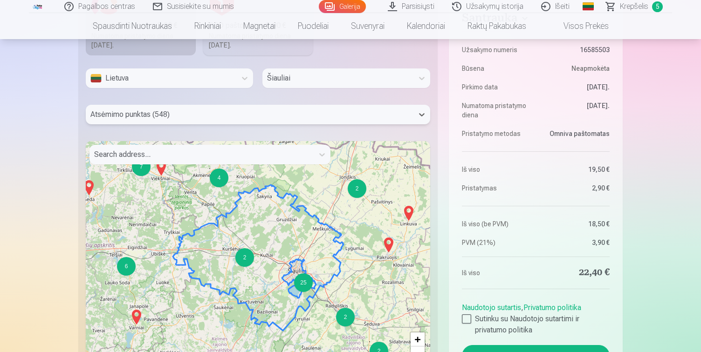
click at [245, 113] on div at bounding box center [249, 114] width 318 height 13
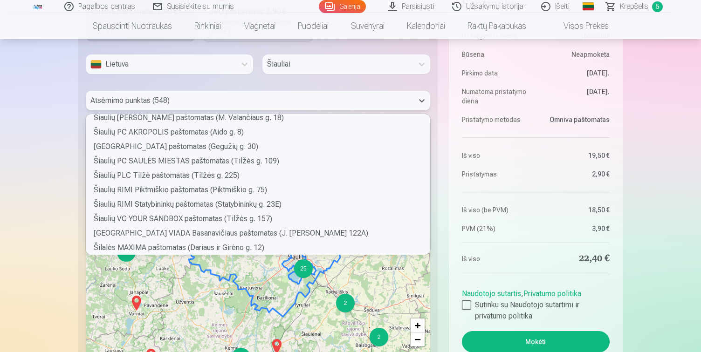
scroll to position [7588, 0]
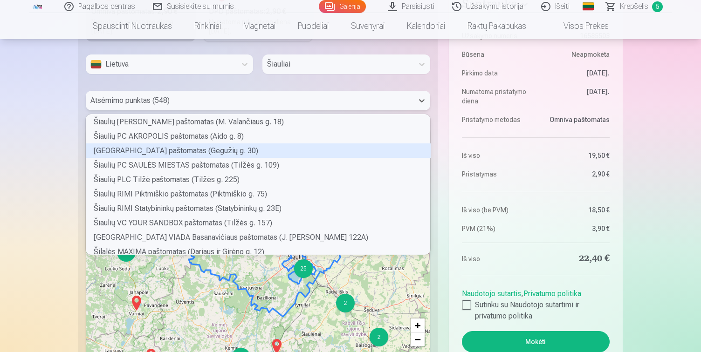
click at [206, 150] on div "Šiaulių PC ARENA paštomatas (Gegužių g. 30)" at bounding box center [258, 151] width 345 height 14
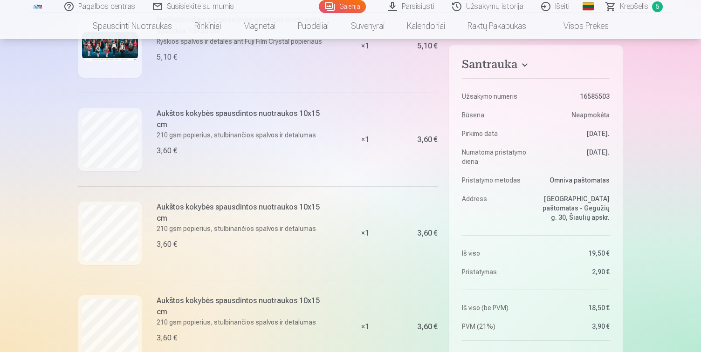
scroll to position [150, 0]
drag, startPoint x: 580, startPoint y: 96, endPoint x: 617, endPoint y: 96, distance: 36.4
click at [617, 96] on aside "Santrauka Užsakymo numeris 16585503 Būsena Neapmokėta Pirkimo data 10.08.2025. …" at bounding box center [536, 266] width 174 height 442
copy dd "16585503"
click at [615, 130] on aside "Santrauka Užsakymo numeris 16585503 Būsena Neapmokėta Pirkimo data 10.08.2025. …" at bounding box center [536, 266] width 174 height 442
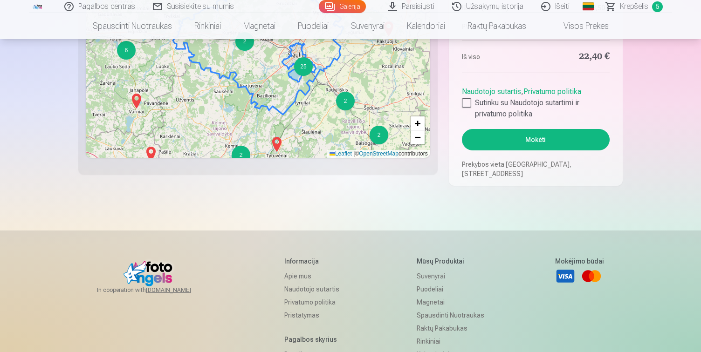
scroll to position [1082, 0]
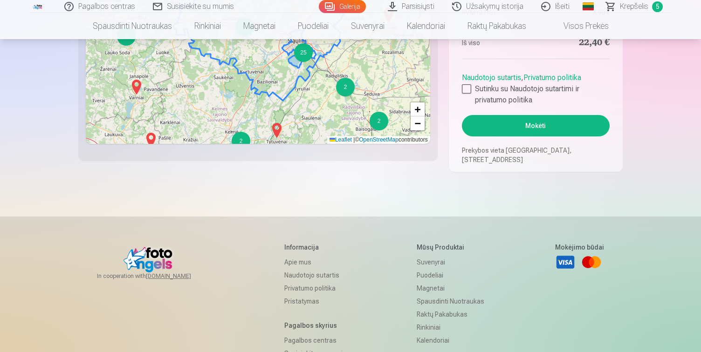
click at [548, 128] on button "Mokėti" at bounding box center [536, 125] width 148 height 21
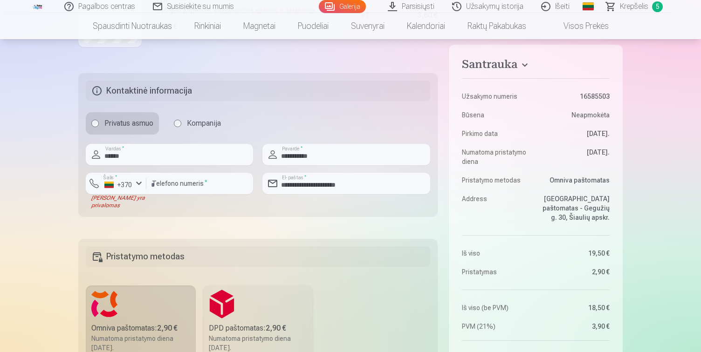
scroll to position [555, 0]
click at [136, 185] on div "button" at bounding box center [138, 184] width 11 height 11
click at [138, 203] on li "+370 Lietuva" at bounding box center [133, 206] width 85 height 19
click at [136, 187] on div "button" at bounding box center [138, 184] width 11 height 11
click at [104, 185] on button "Šalis * +370" at bounding box center [116, 183] width 61 height 21
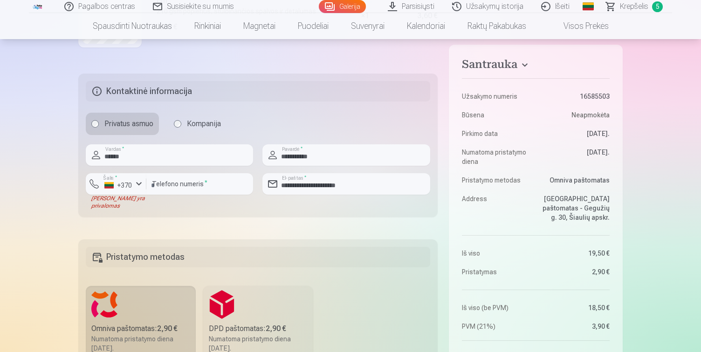
click at [137, 203] on div "Laukas yra privalomas" at bounding box center [116, 202] width 61 height 15
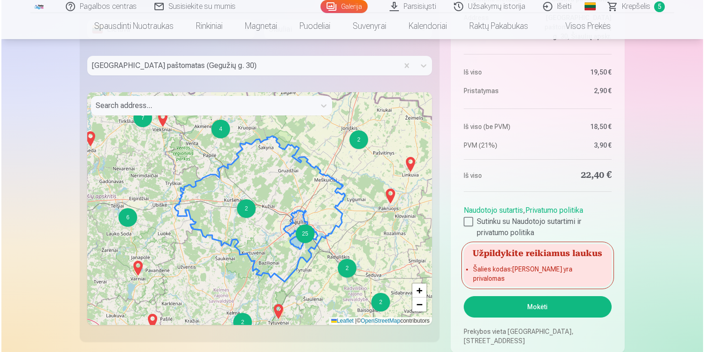
scroll to position [918, 0]
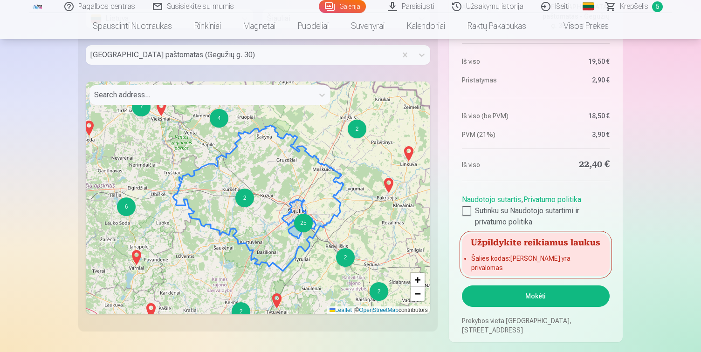
click at [544, 297] on button "Mokėti" at bounding box center [536, 296] width 148 height 21
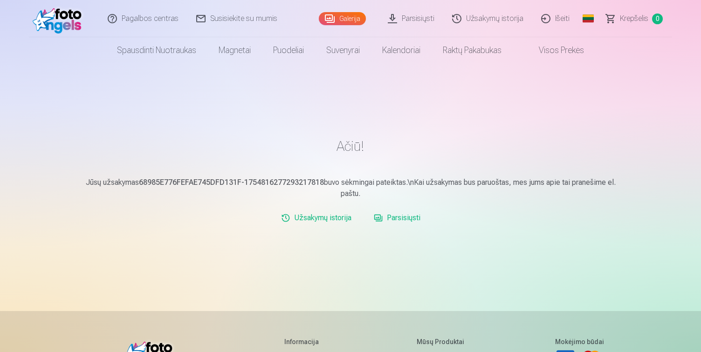
click at [400, 217] on link "Parsisiųsti" at bounding box center [397, 218] width 54 height 19
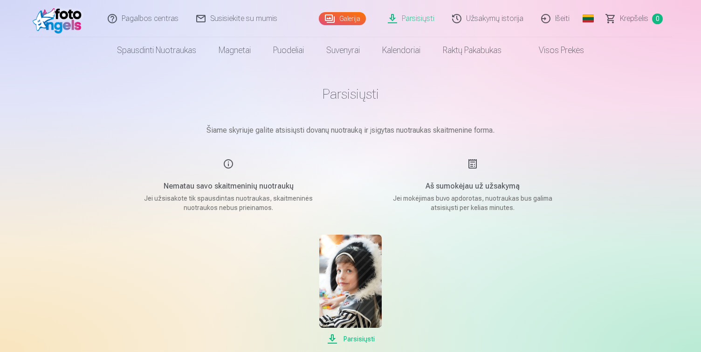
click at [558, 17] on link "Išeiti" at bounding box center [556, 18] width 46 height 37
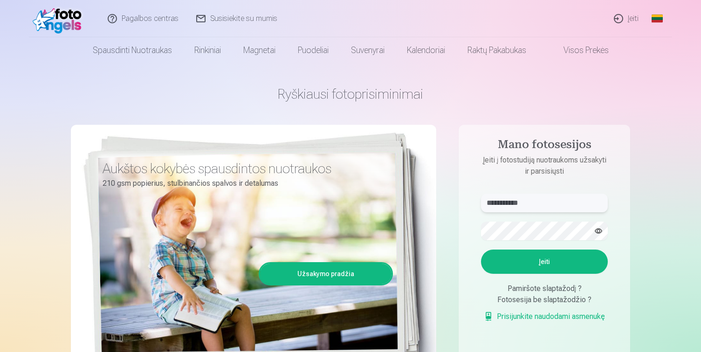
type input "**********"
click at [560, 267] on button "Įeiti" at bounding box center [544, 262] width 127 height 24
